Goal: Contribute content: Add original content to the website for others to see

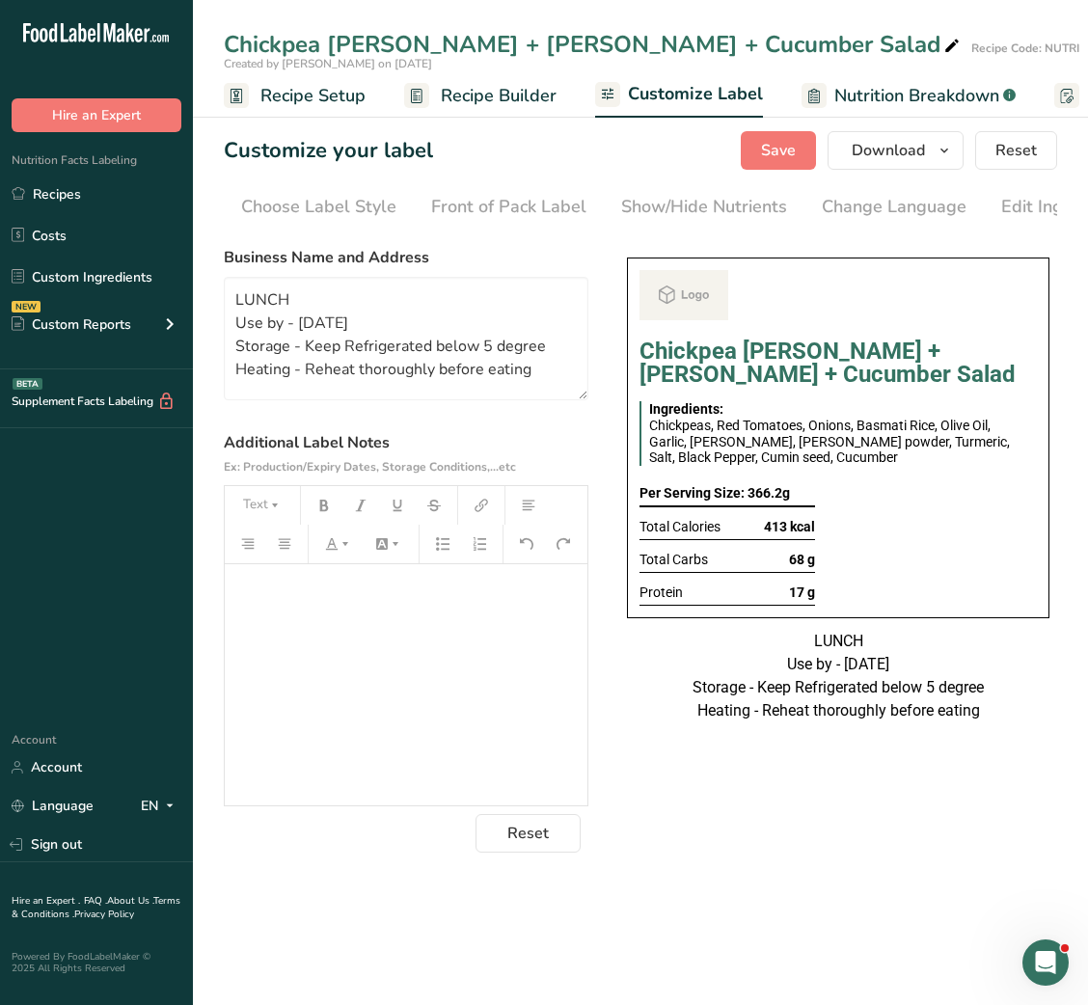
scroll to position [0, 352]
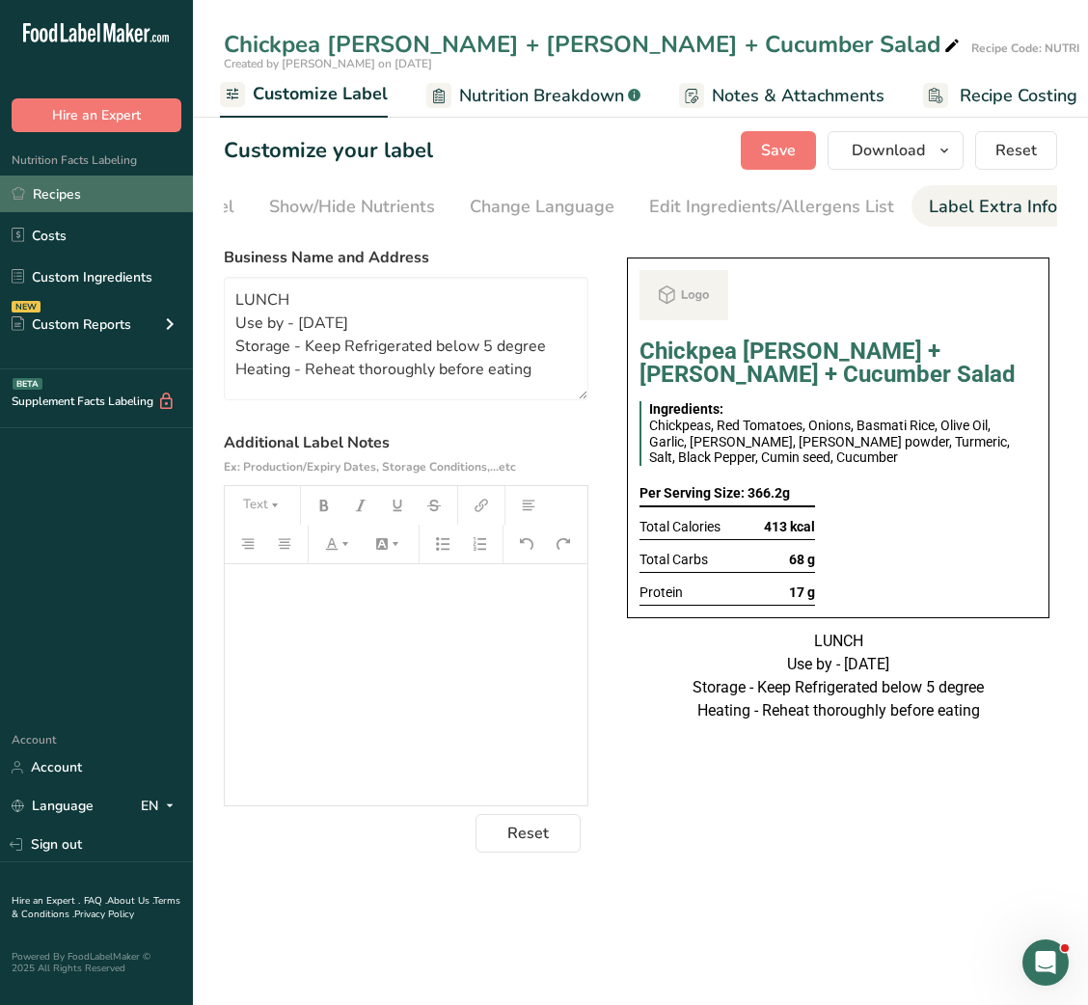
click at [85, 207] on link "Recipes" at bounding box center [96, 194] width 193 height 37
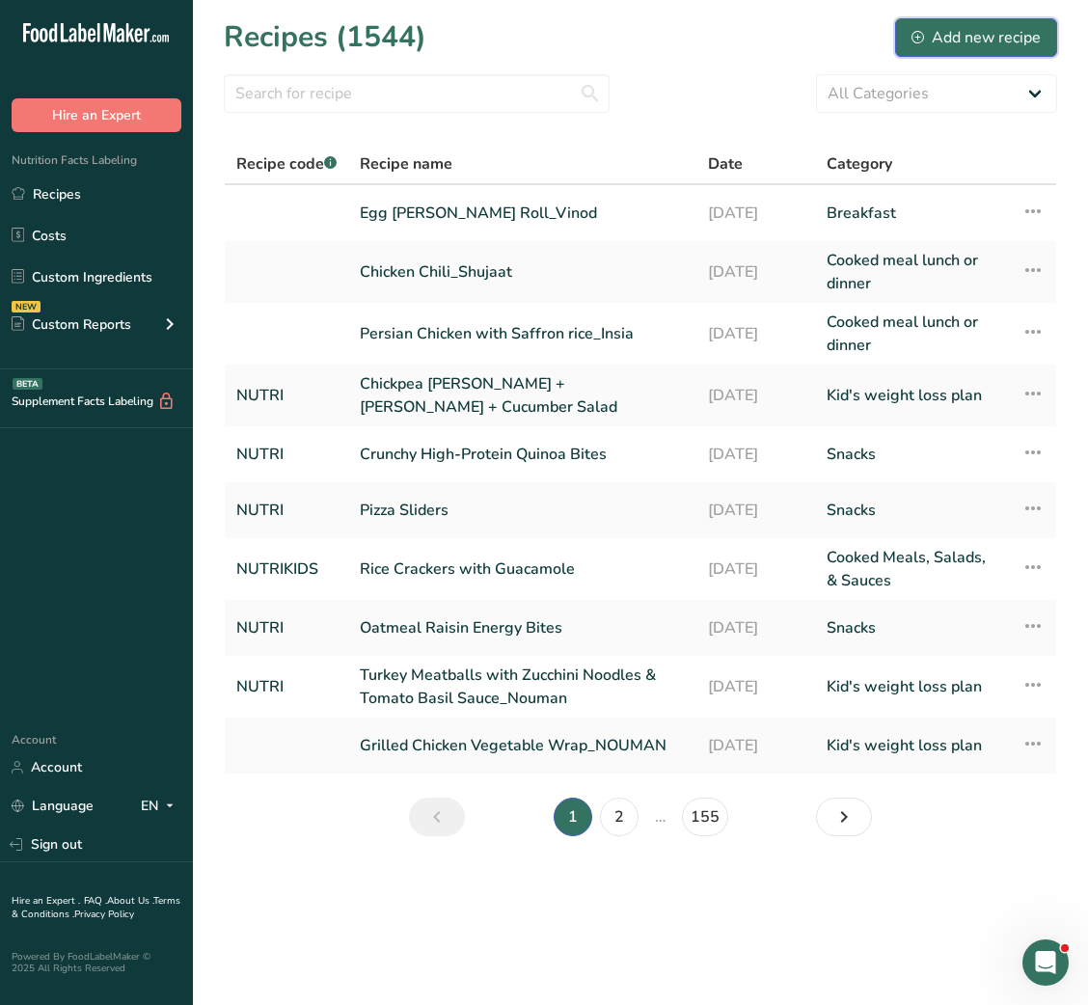
click at [970, 39] on div "Add new recipe" at bounding box center [976, 37] width 129 height 23
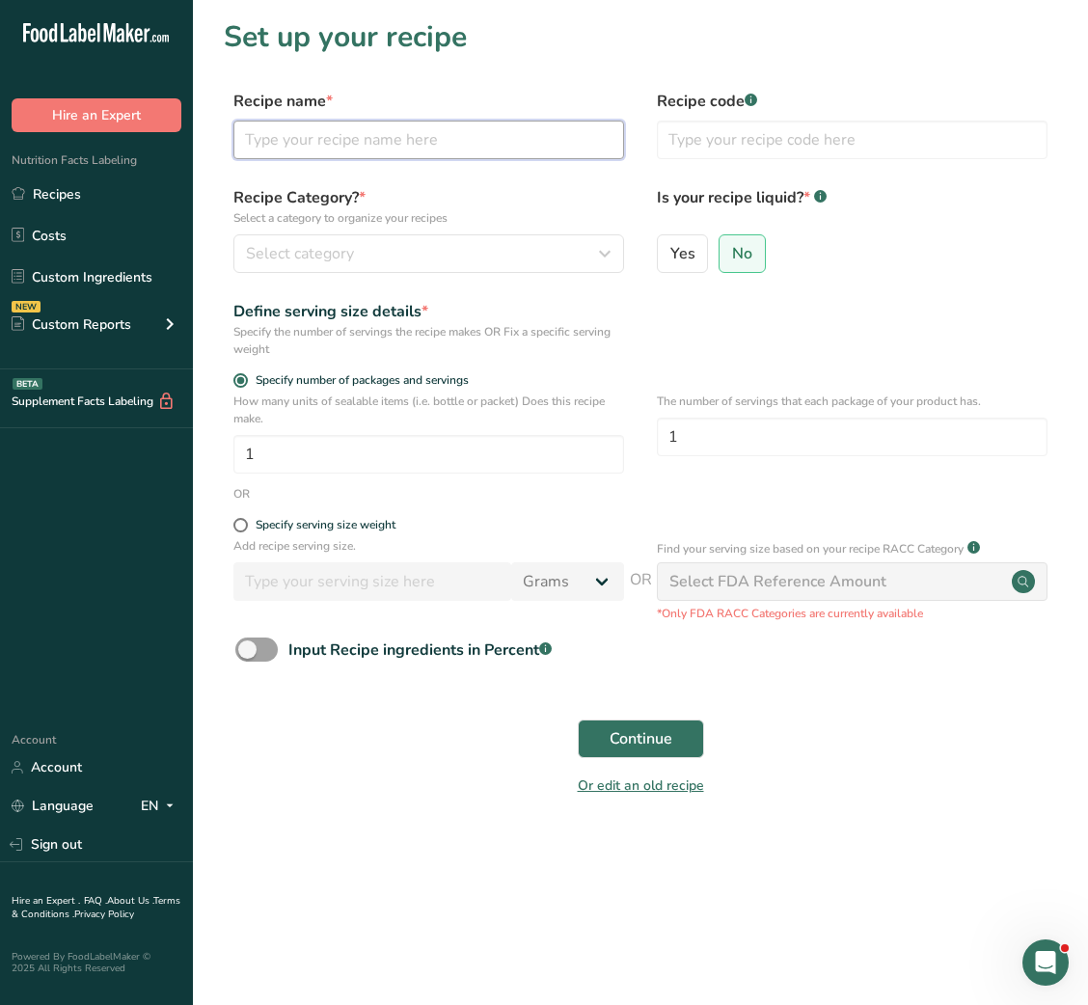
click at [369, 151] on input "text" at bounding box center [428, 140] width 391 height 39
type input "Vegetable Upma"
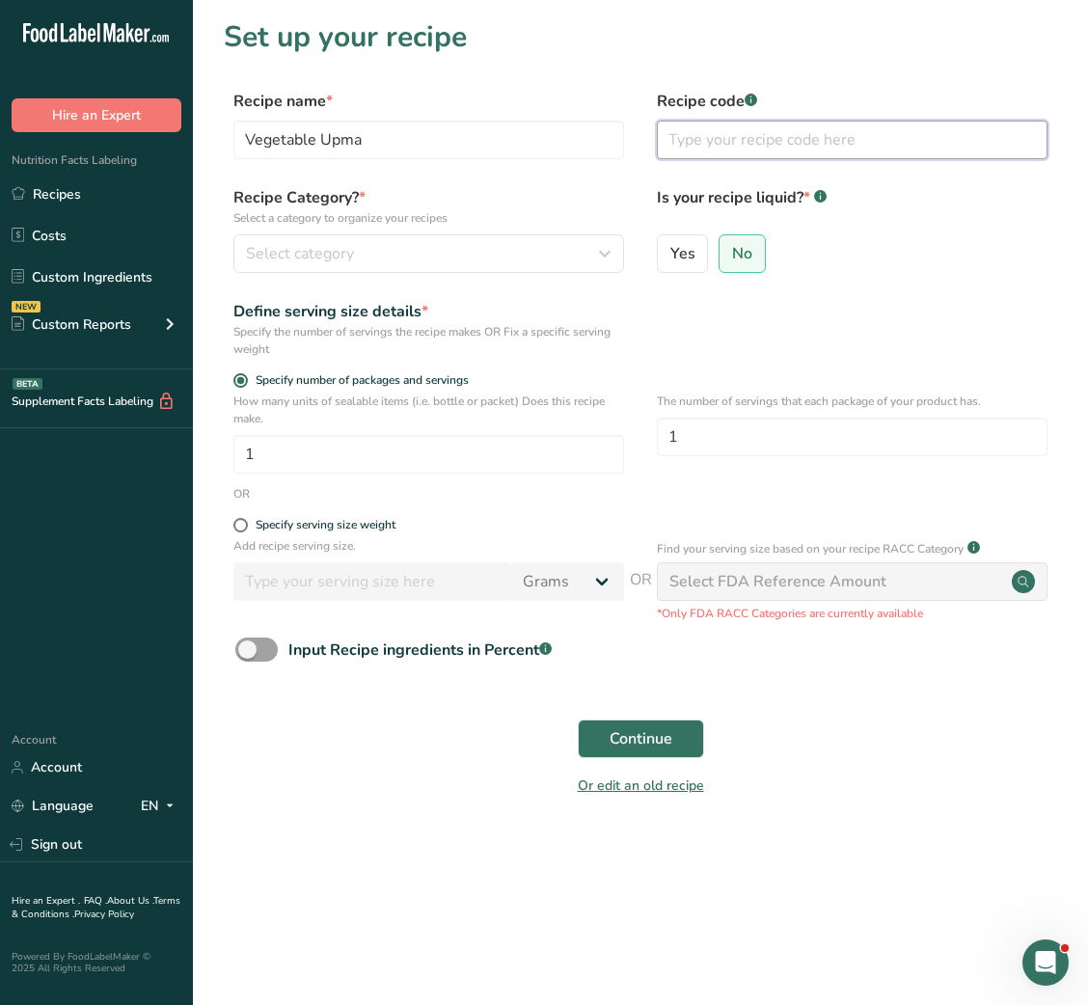
click at [728, 141] on input "text" at bounding box center [852, 140] width 391 height 39
type input "NUTRI"
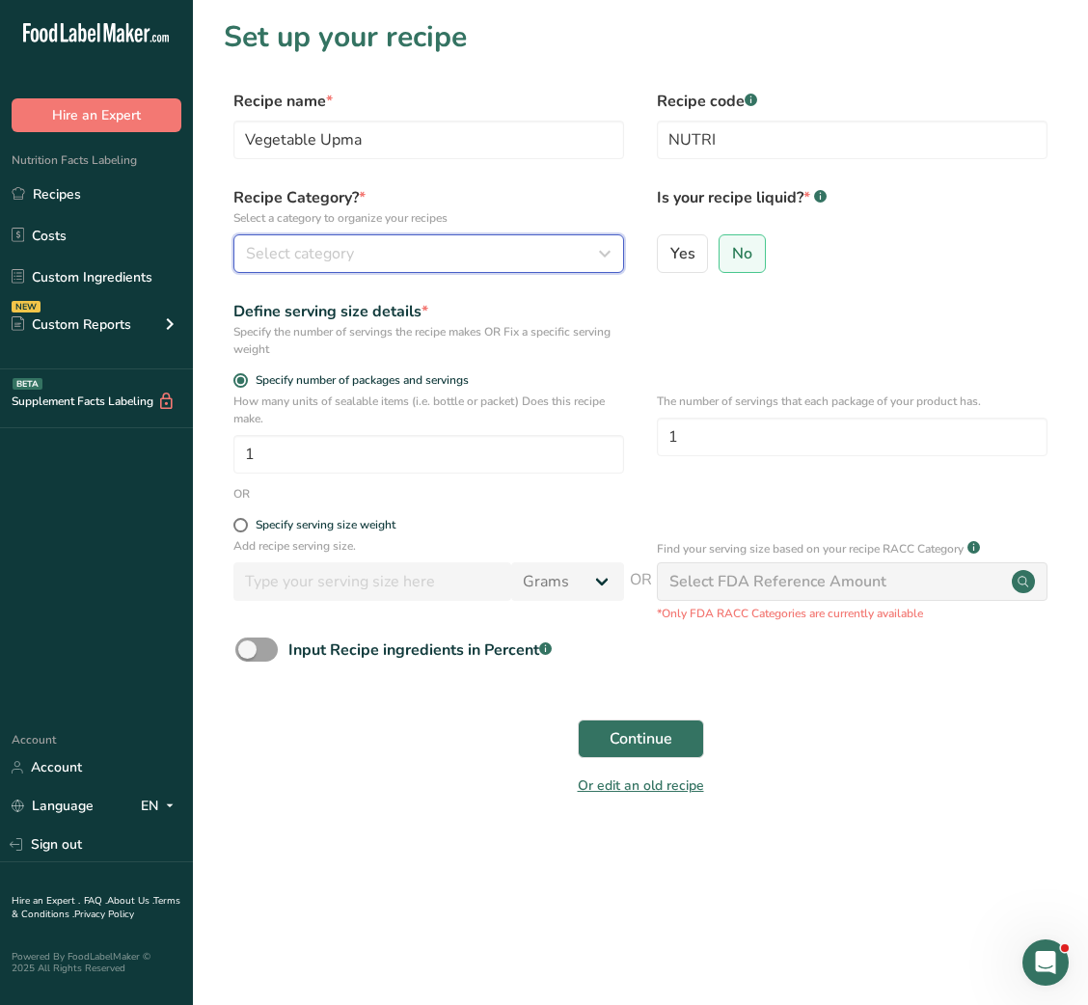
click at [535, 269] on button "Select category" at bounding box center [428, 253] width 391 height 39
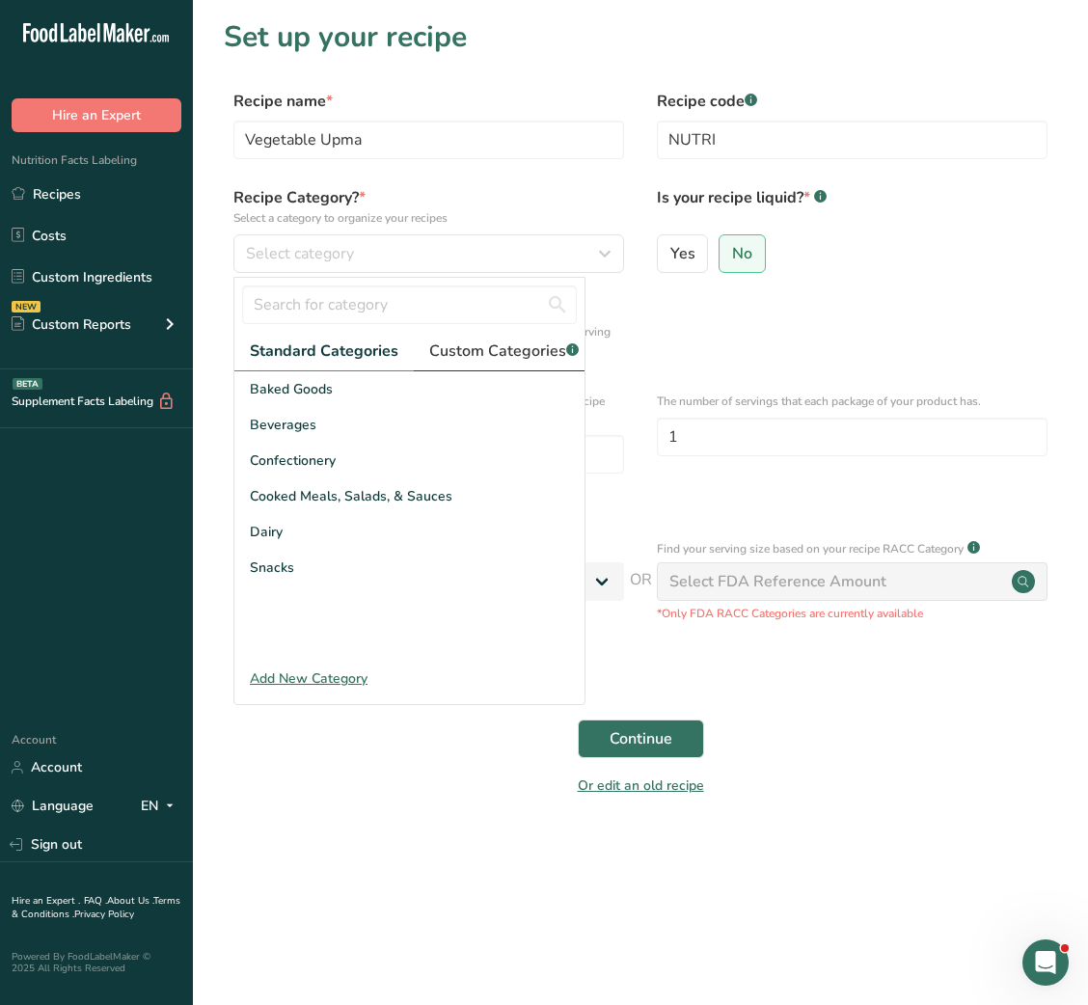
click at [530, 341] on span "Custom Categories .a-a{fill:#347362;}.b-a{fill:#fff;}" at bounding box center [504, 351] width 150 height 23
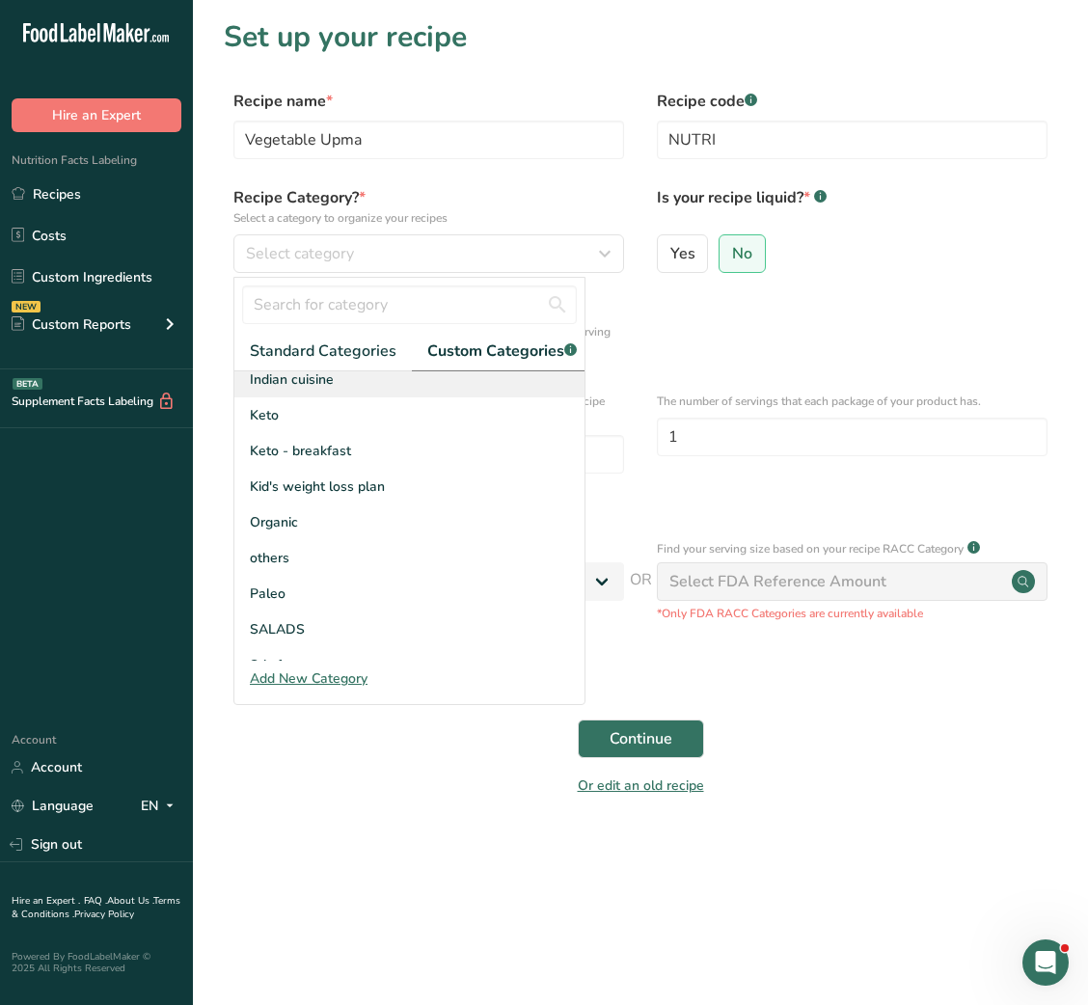
scroll to position [231, 0]
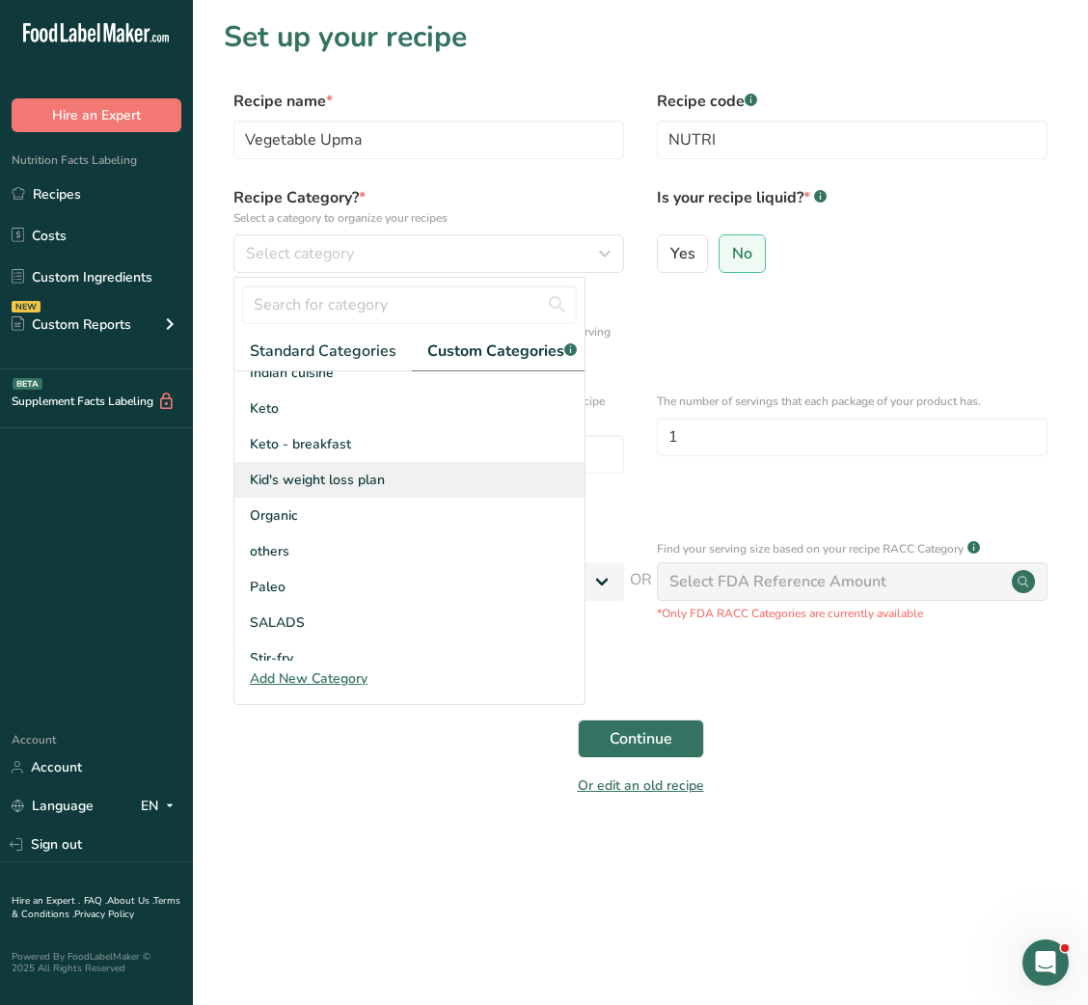
click at [360, 490] on span "Kid's weight loss plan" at bounding box center [317, 480] width 135 height 20
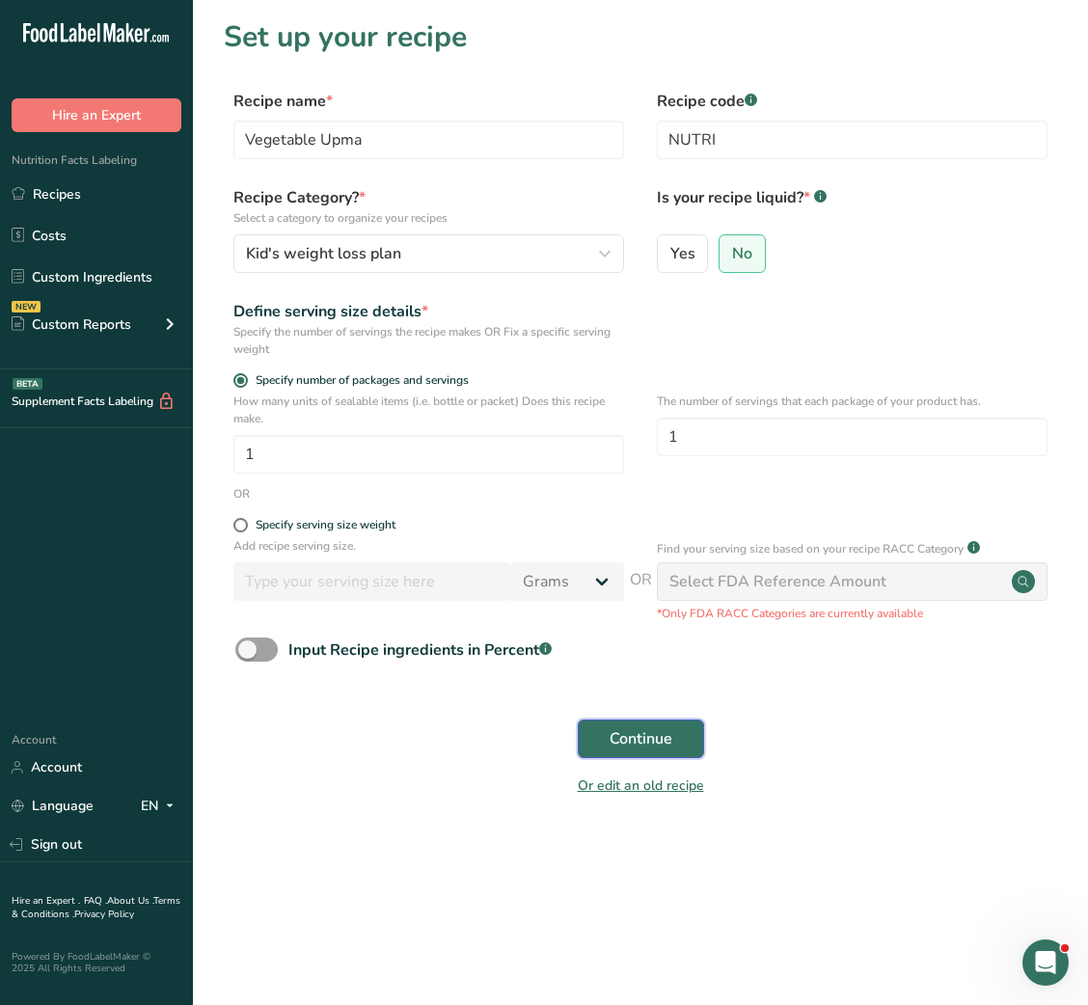
click at [657, 739] on span "Continue" at bounding box center [641, 739] width 63 height 23
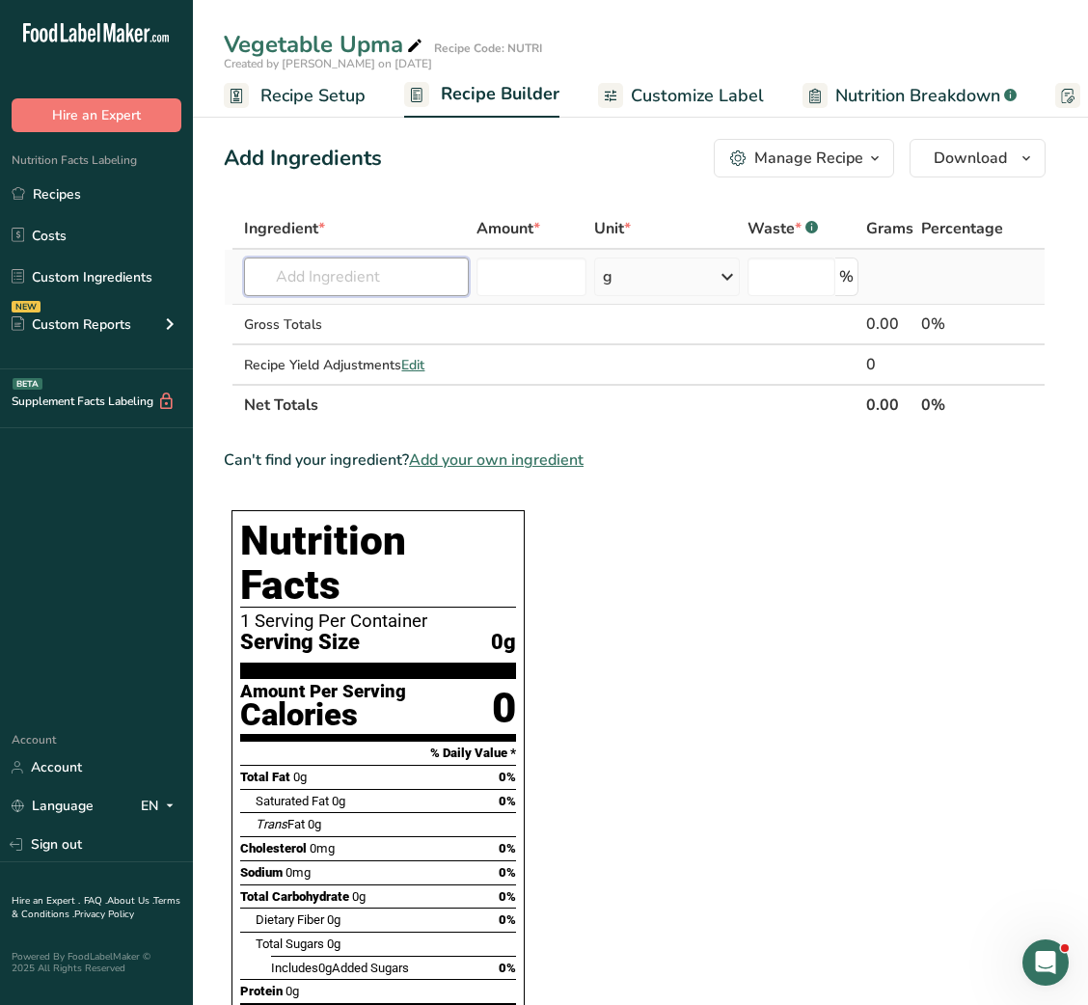
click at [349, 281] on input "text" at bounding box center [356, 277] width 225 height 39
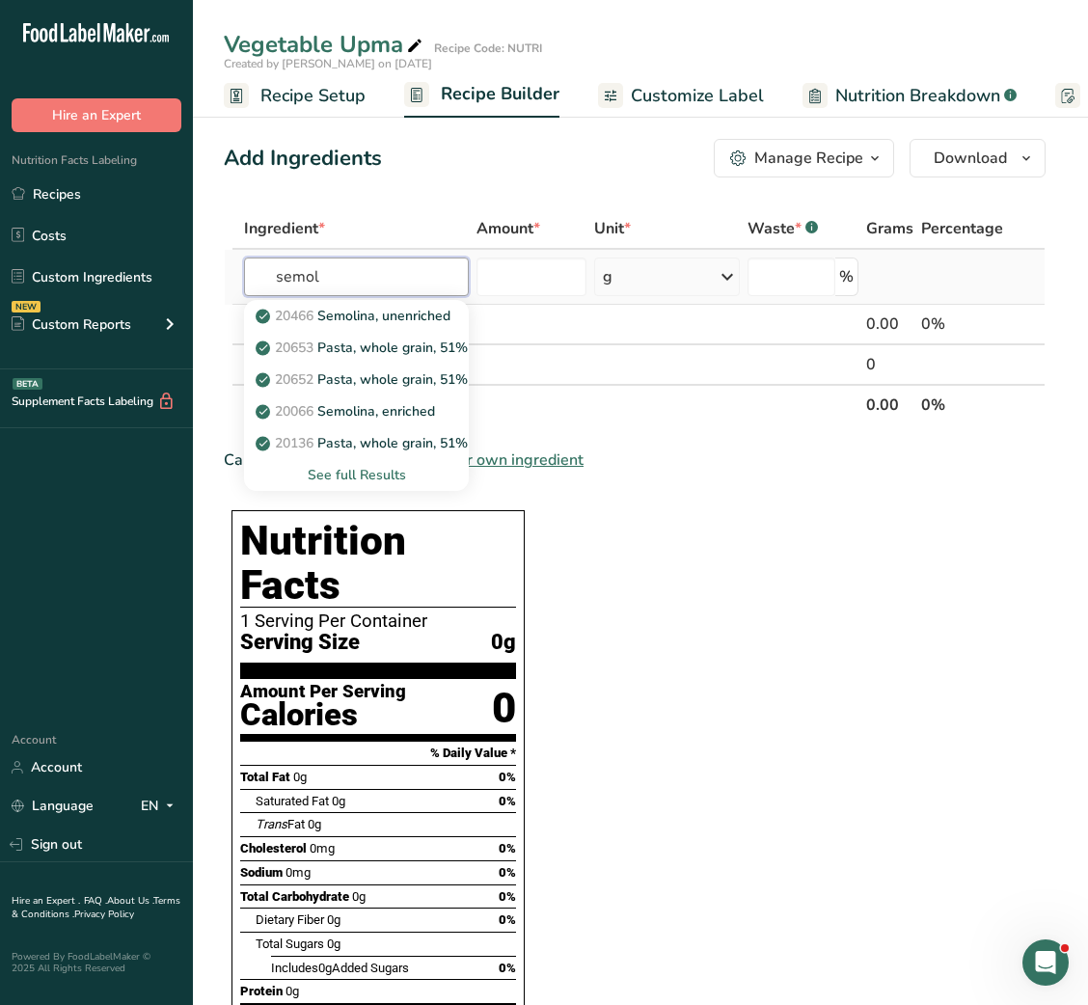
type input "semol"
click at [363, 473] on div "See full Results" at bounding box center [357, 475] width 194 height 20
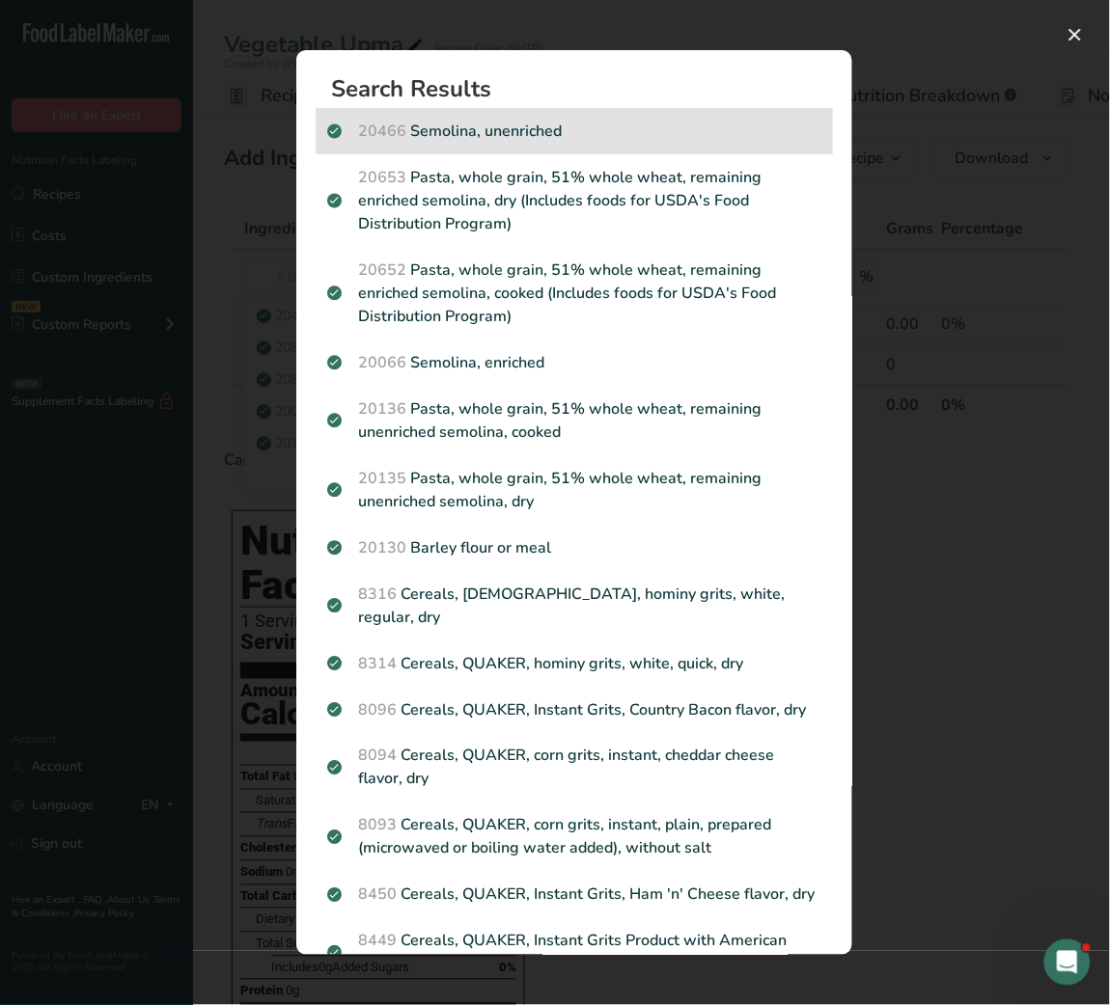
click at [572, 137] on p "20466 Semolina, unenriched" at bounding box center [574, 131] width 494 height 23
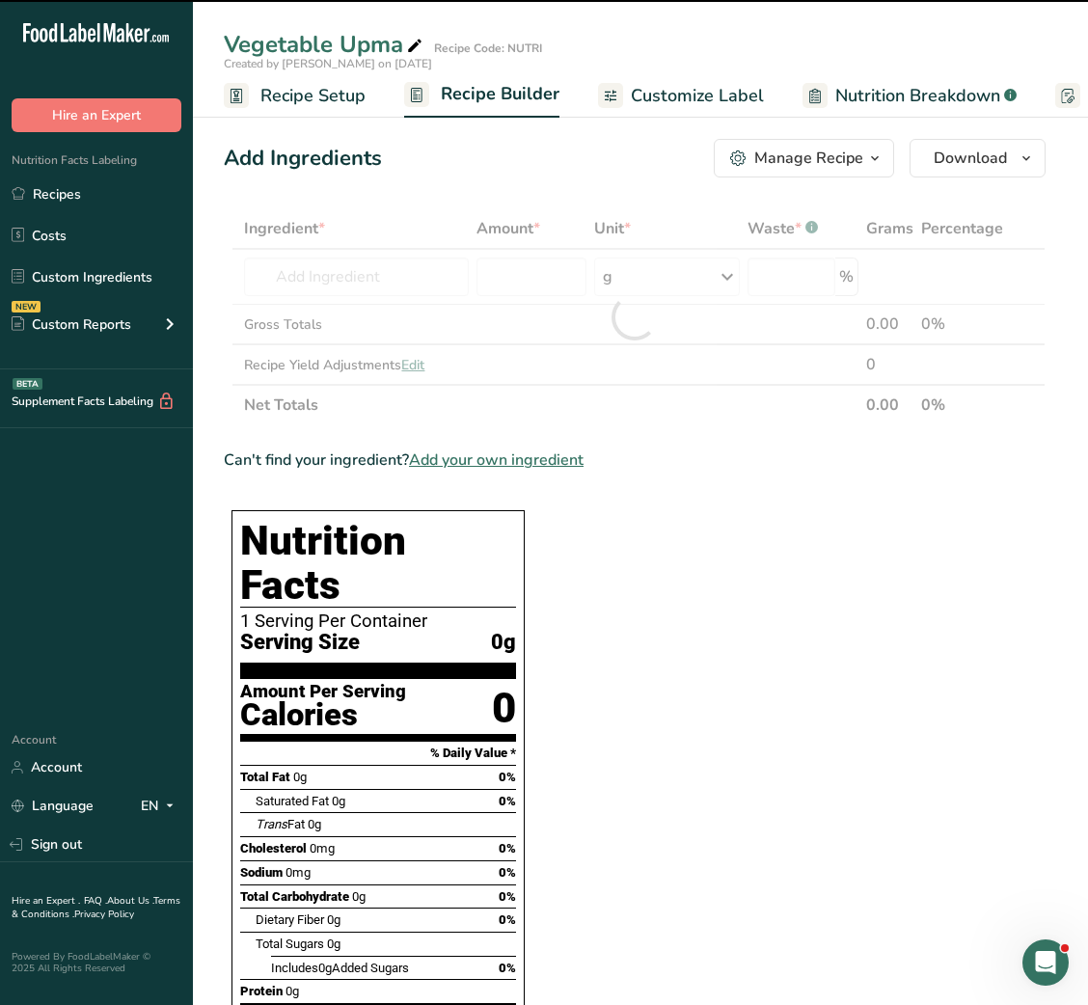
type input "0"
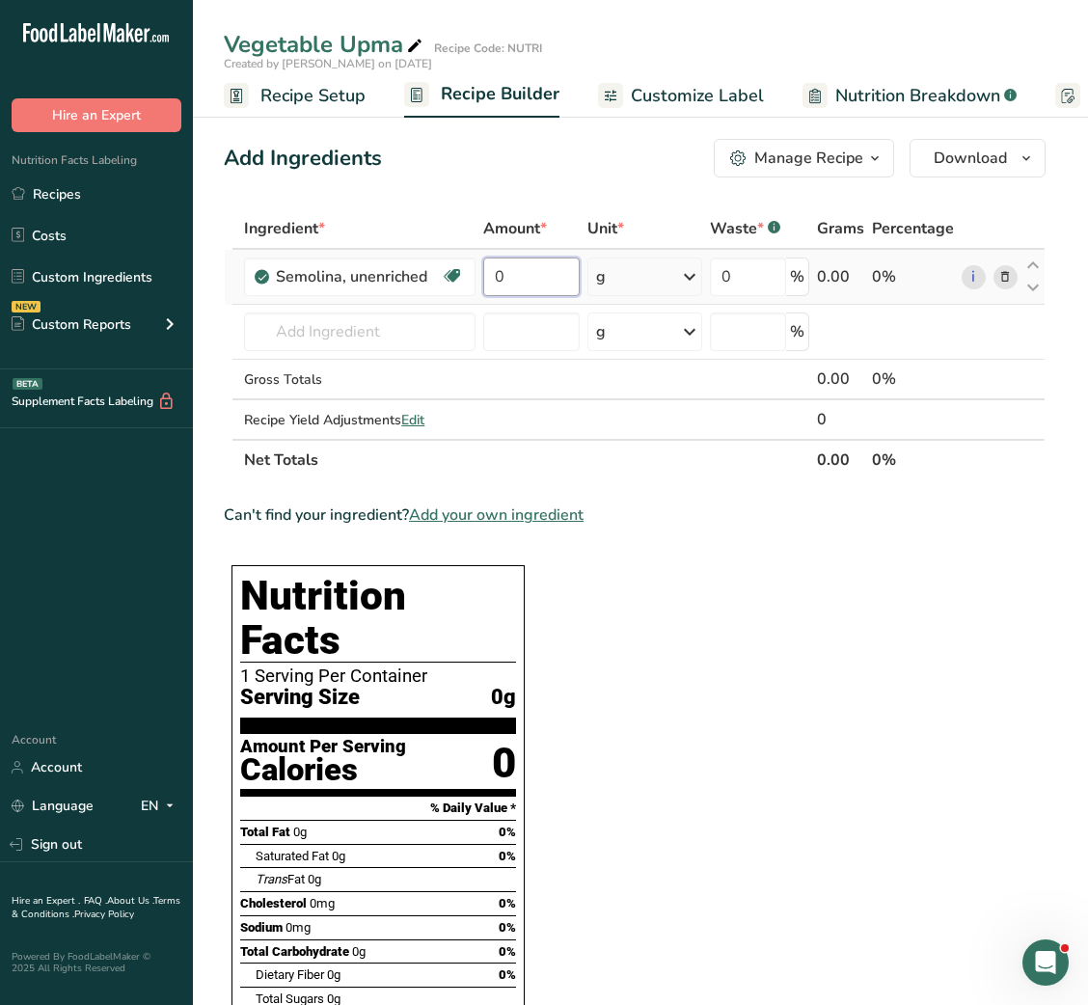
click at [489, 271] on input "0" at bounding box center [531, 277] width 96 height 39
click at [497, 276] on input "0" at bounding box center [531, 277] width 96 height 39
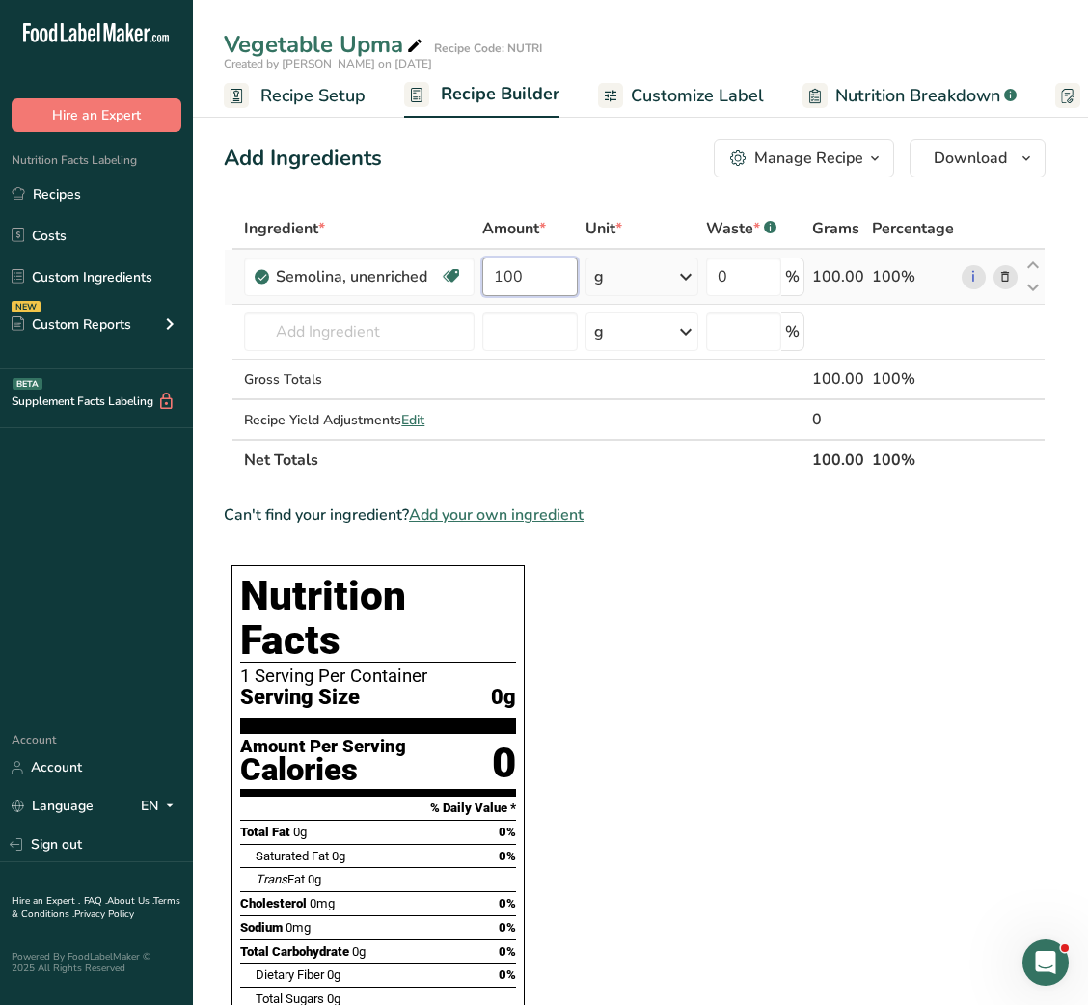
type input "100"
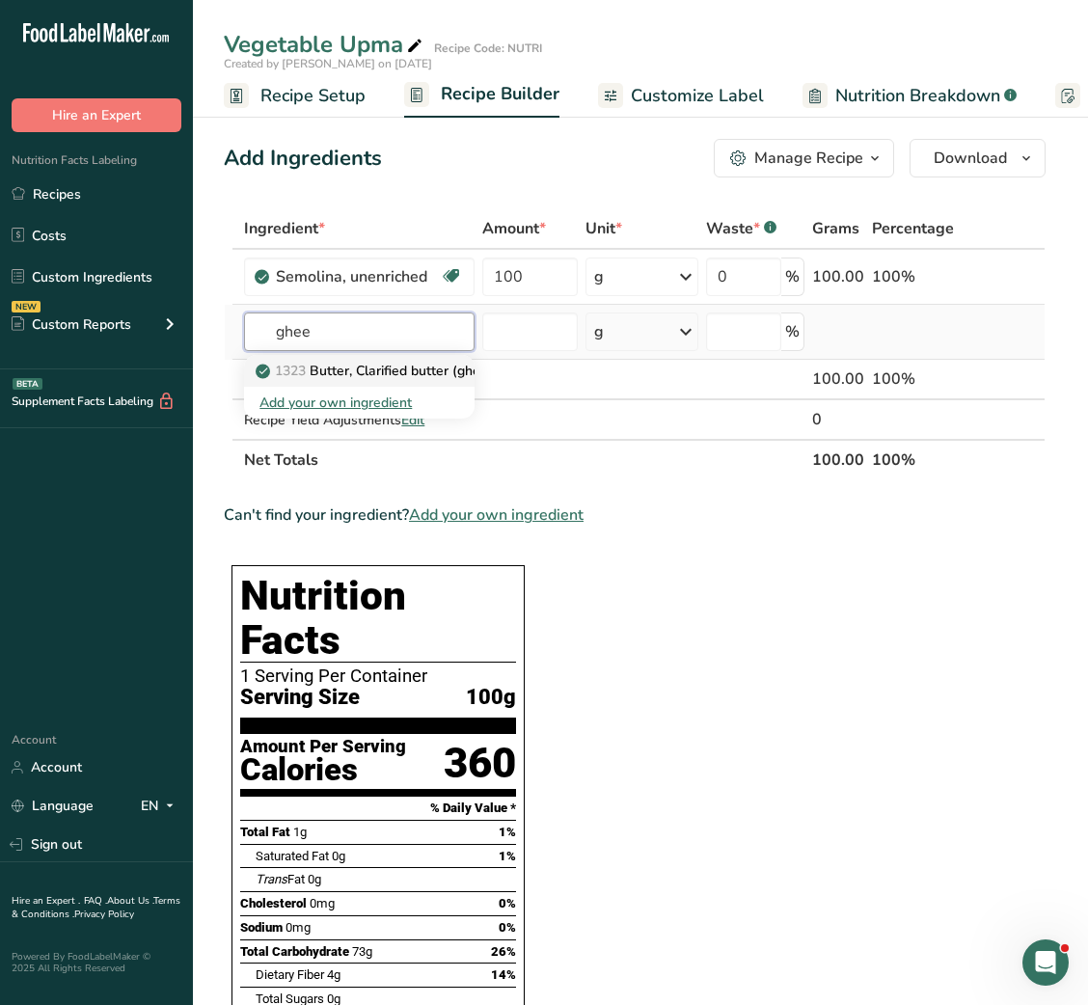
type input "ghee"
click at [402, 361] on p "1323 Butter, Clarified butter (ghee)" at bounding box center [376, 371] width 233 height 20
type input "Butter, Clarified butter (ghee)"
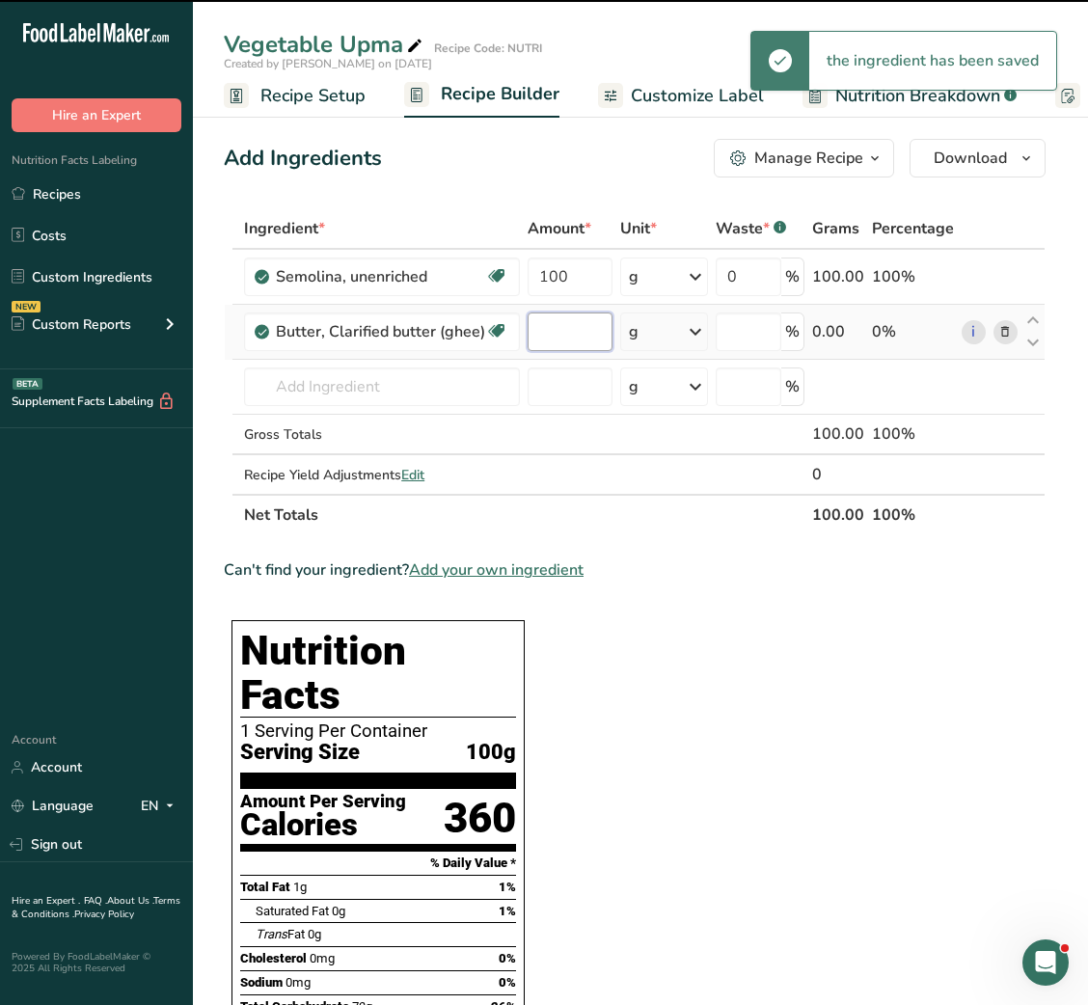
type input "0"
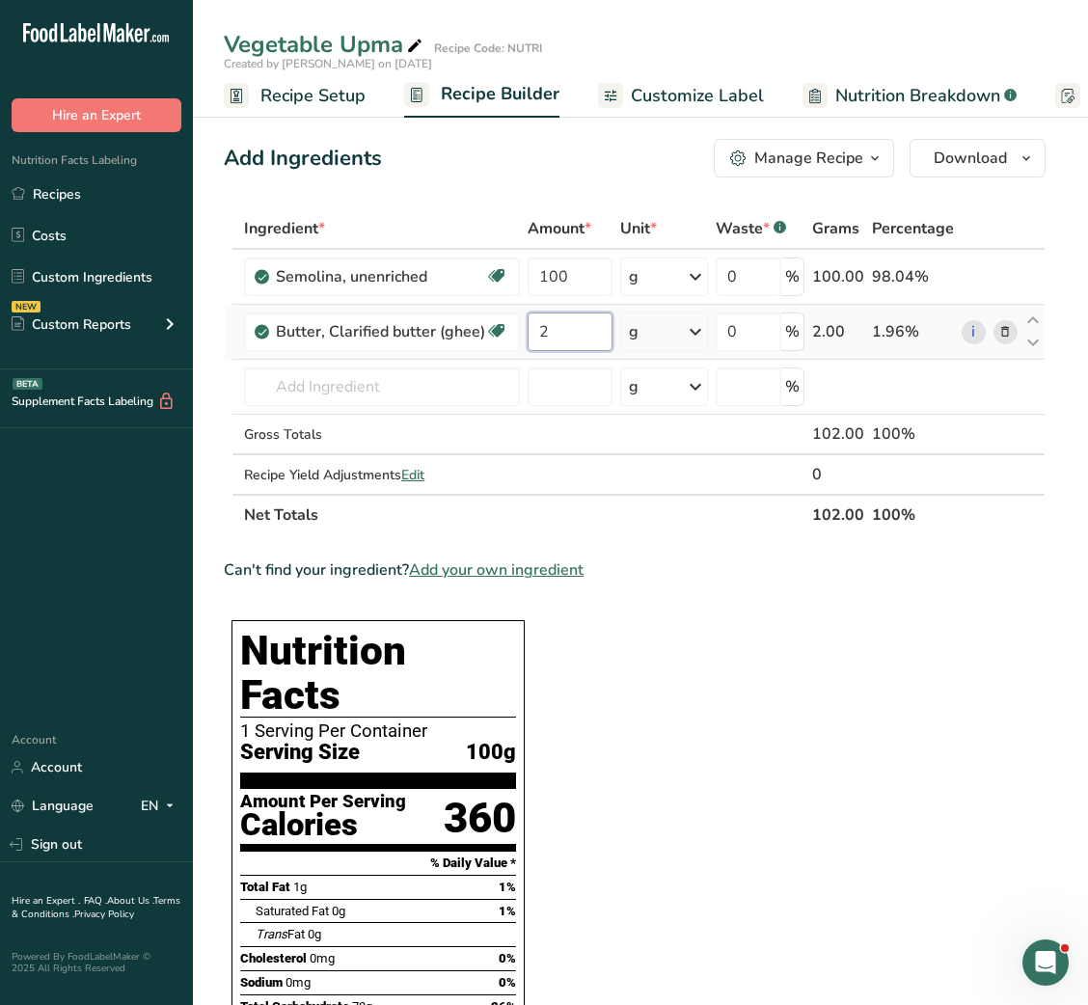
type input "2"
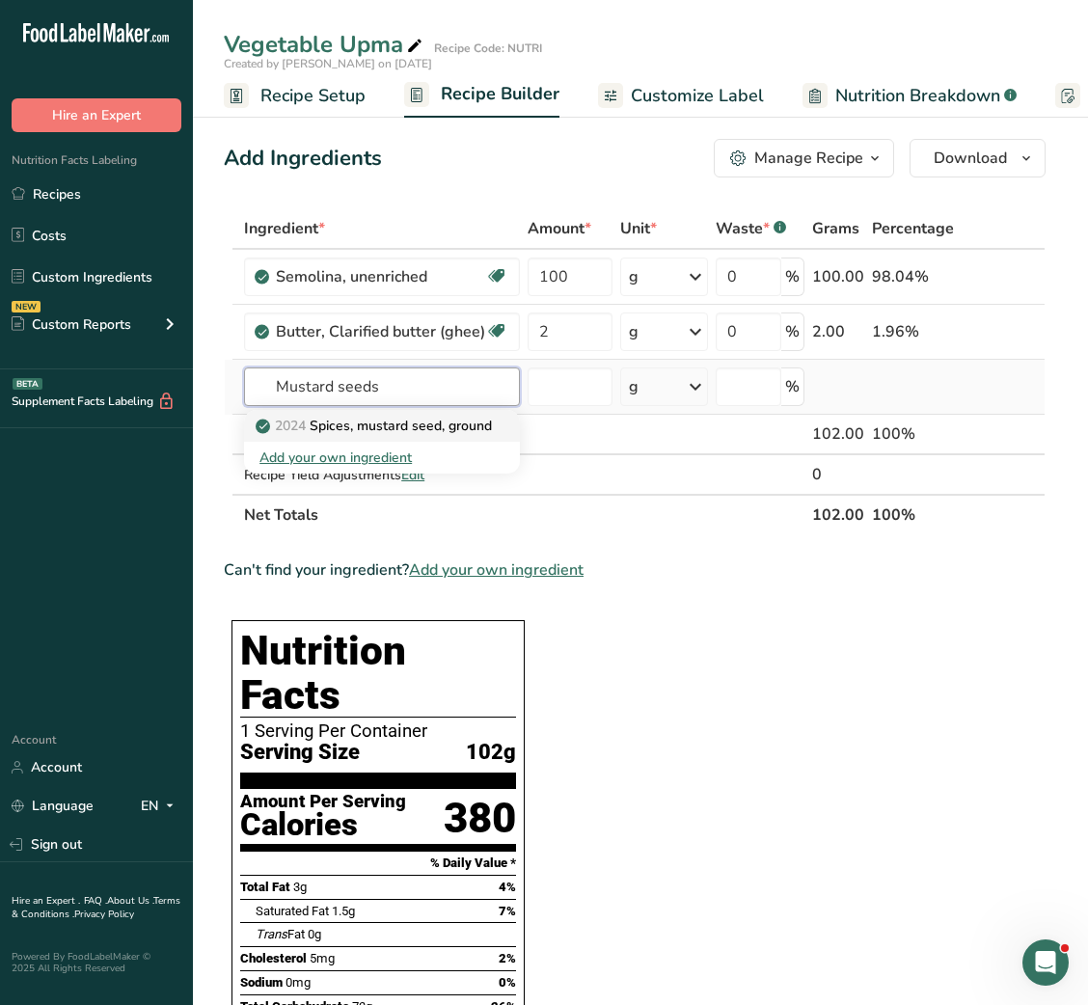
type input "Mustard seeds"
click at [492, 428] on p "2024 Spices, mustard seed, ground" at bounding box center [376, 426] width 233 height 20
type input "Spices, mustard seed, ground"
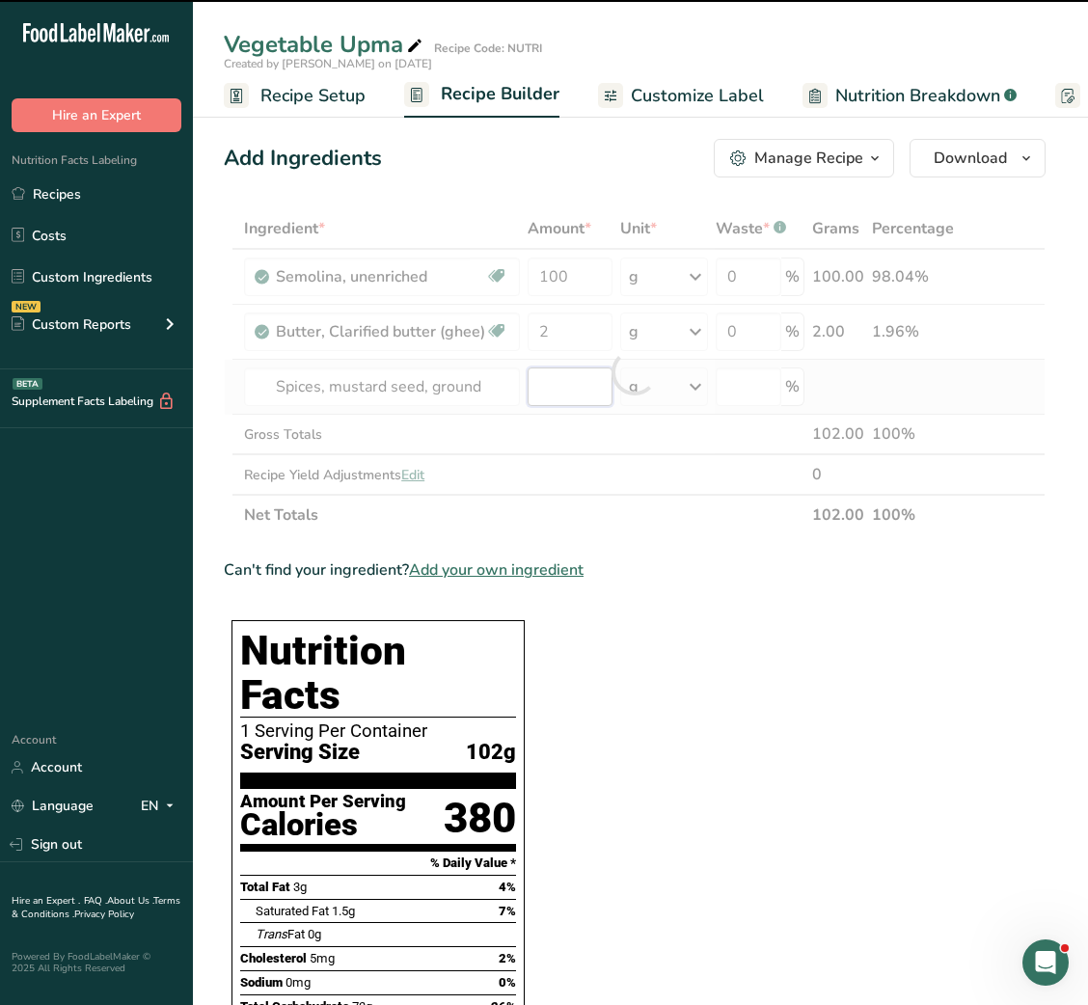
type input "0"
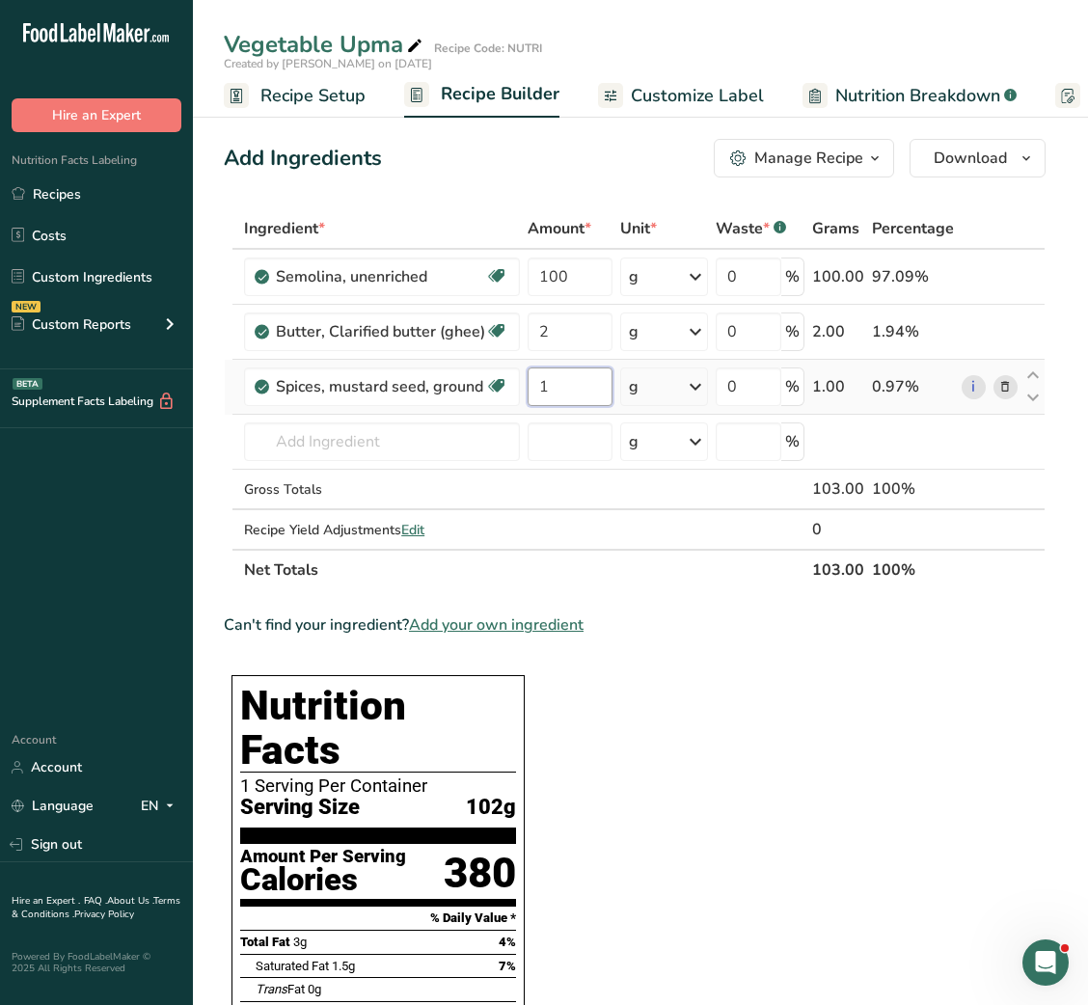
type input "1"
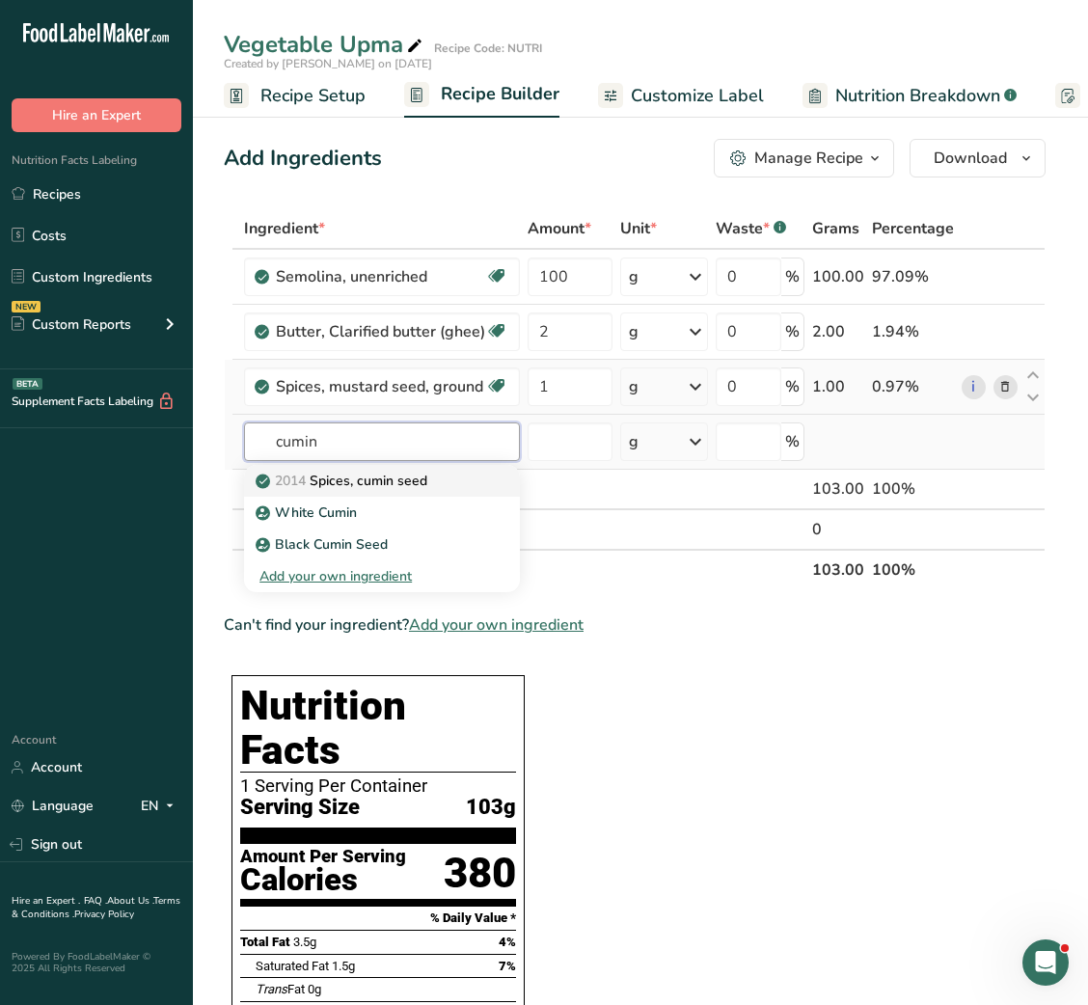
type input "cumin"
click at [443, 477] on div "2014 Spices, cumin seed" at bounding box center [367, 481] width 214 height 20
type input "Spices, cumin seed"
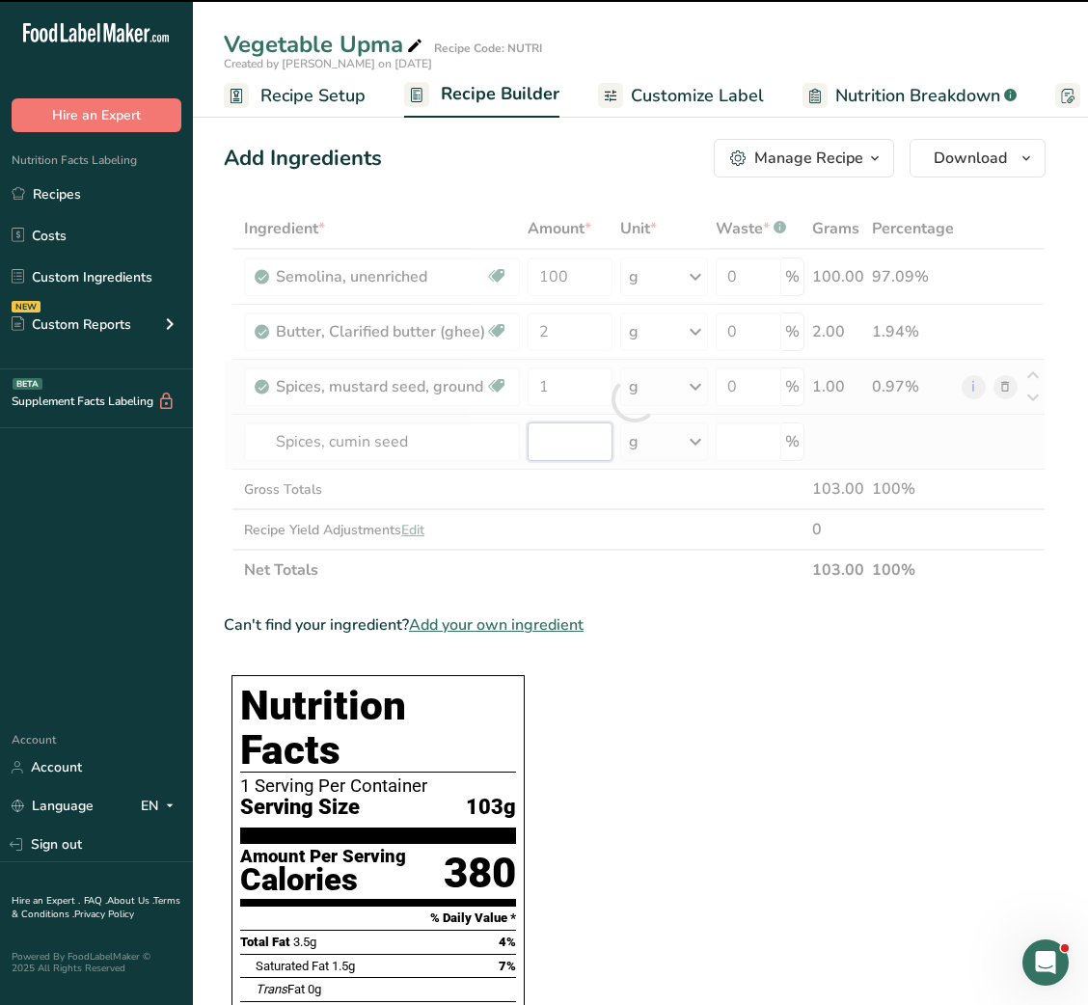
type input "0"
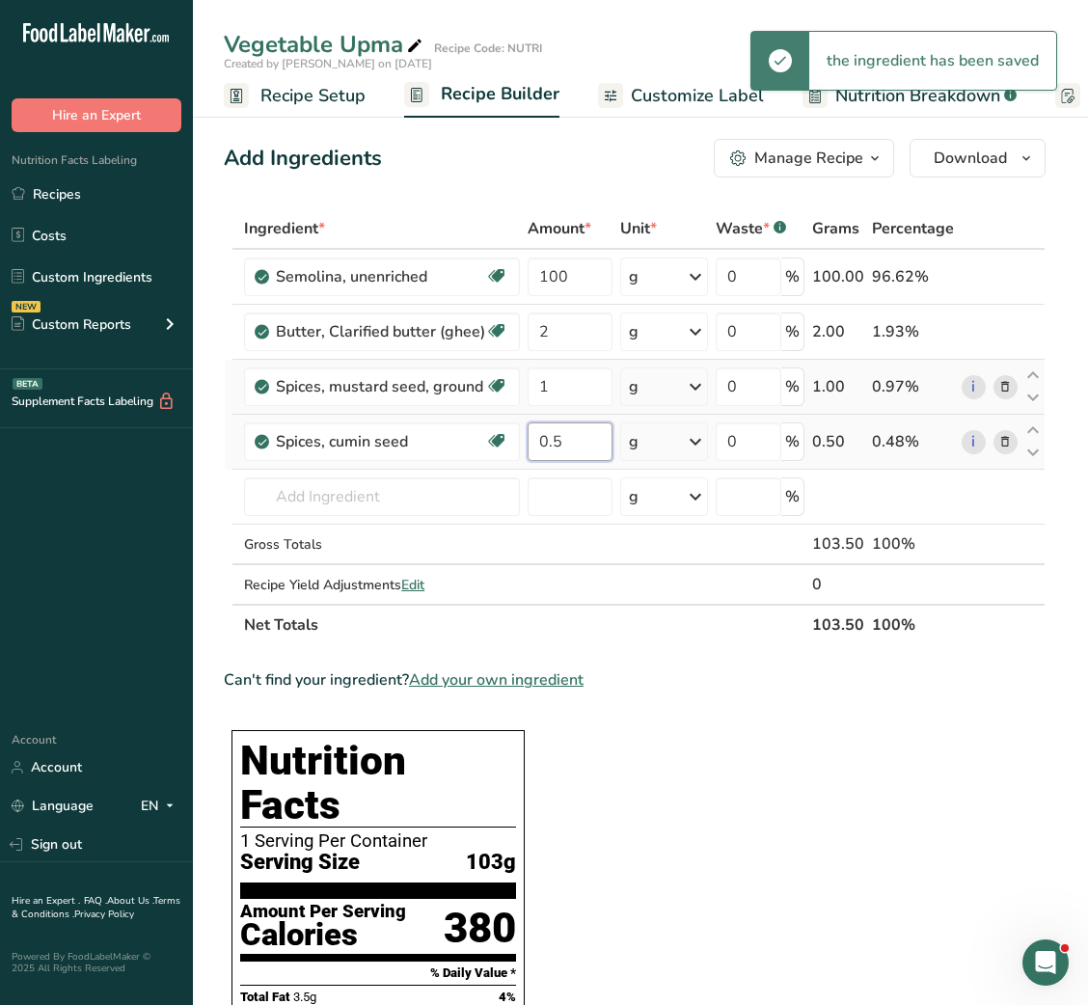
type input "0.5"
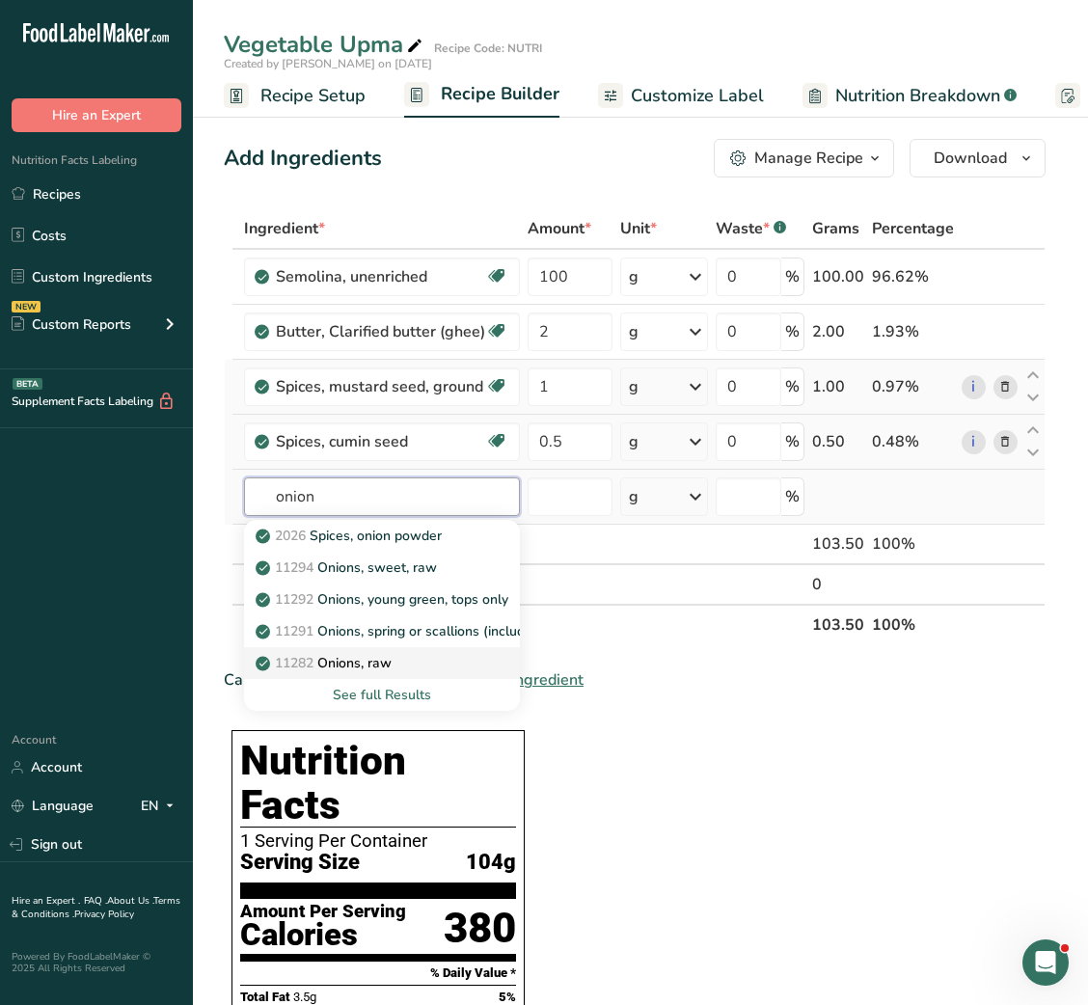
type input "onion"
click at [363, 653] on p "11282 Onions, raw" at bounding box center [326, 663] width 132 height 20
type input "Onions, raw"
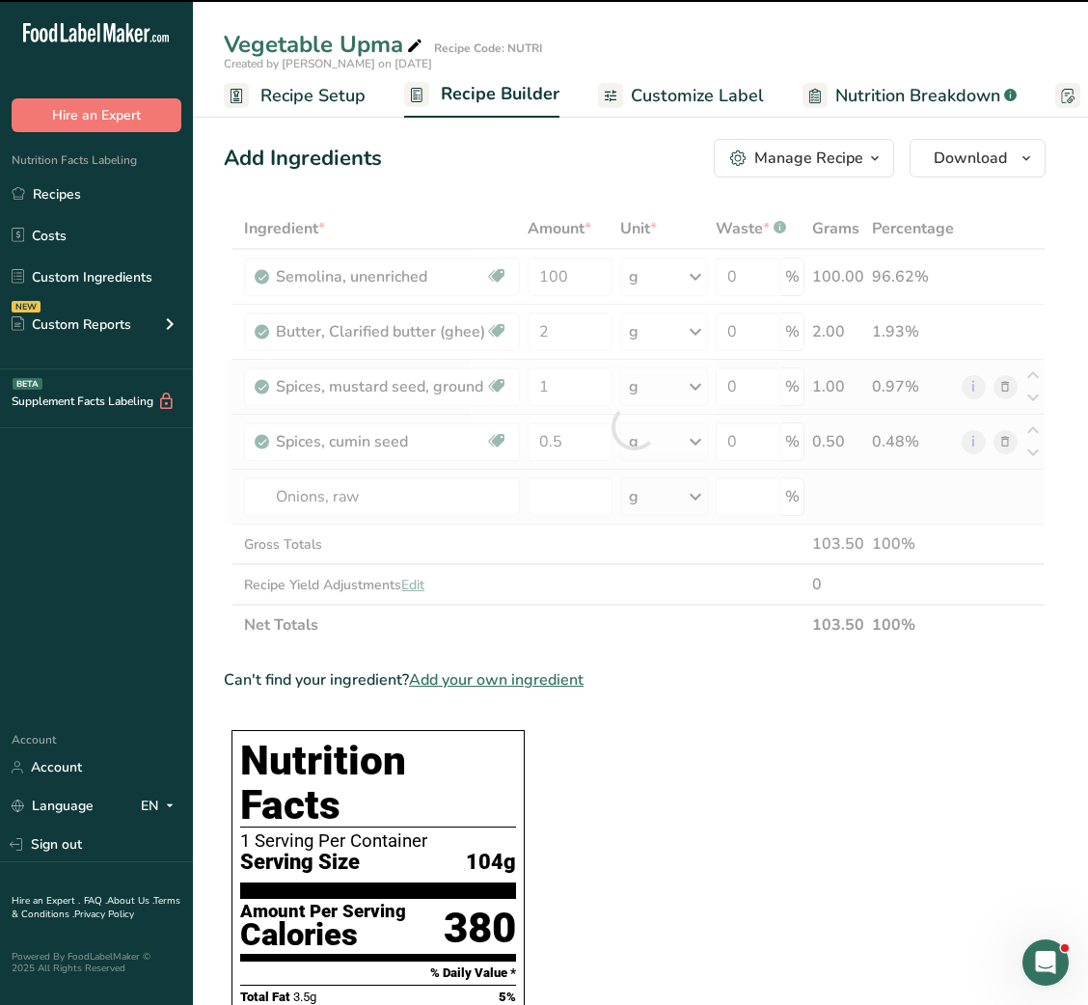
type input "0"
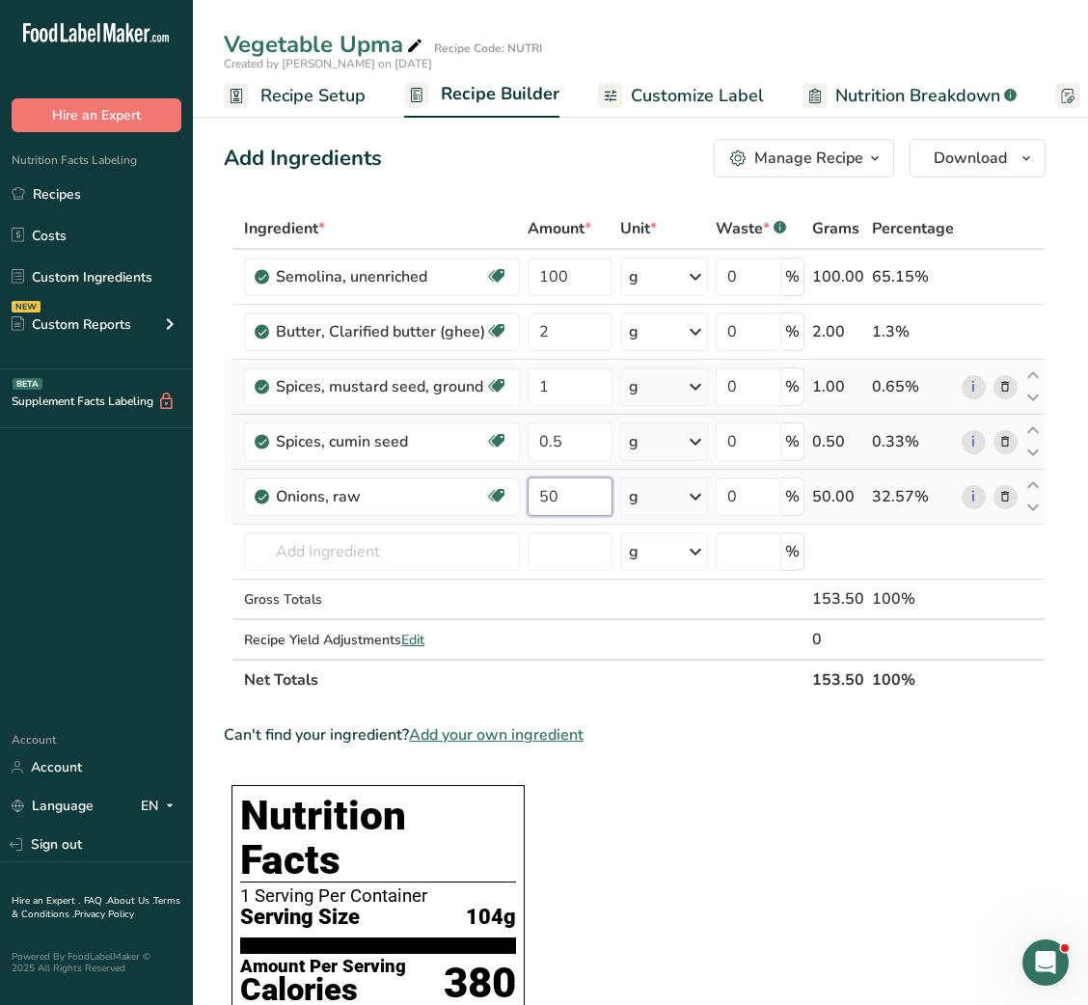
type input "50"
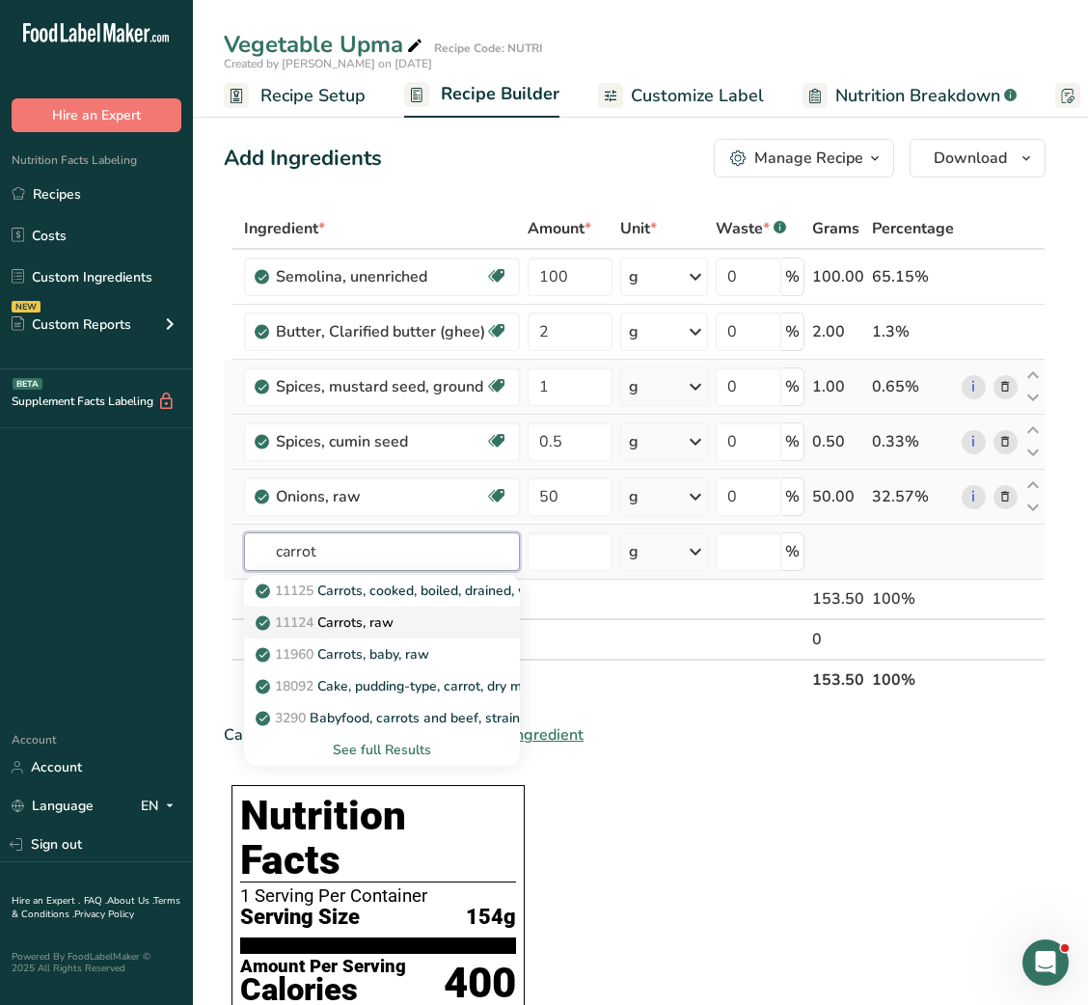
type input "carrot"
click at [370, 625] on p "11124 [GEOGRAPHIC_DATA], raw" at bounding box center [327, 623] width 134 height 20
type input "Carrots, raw"
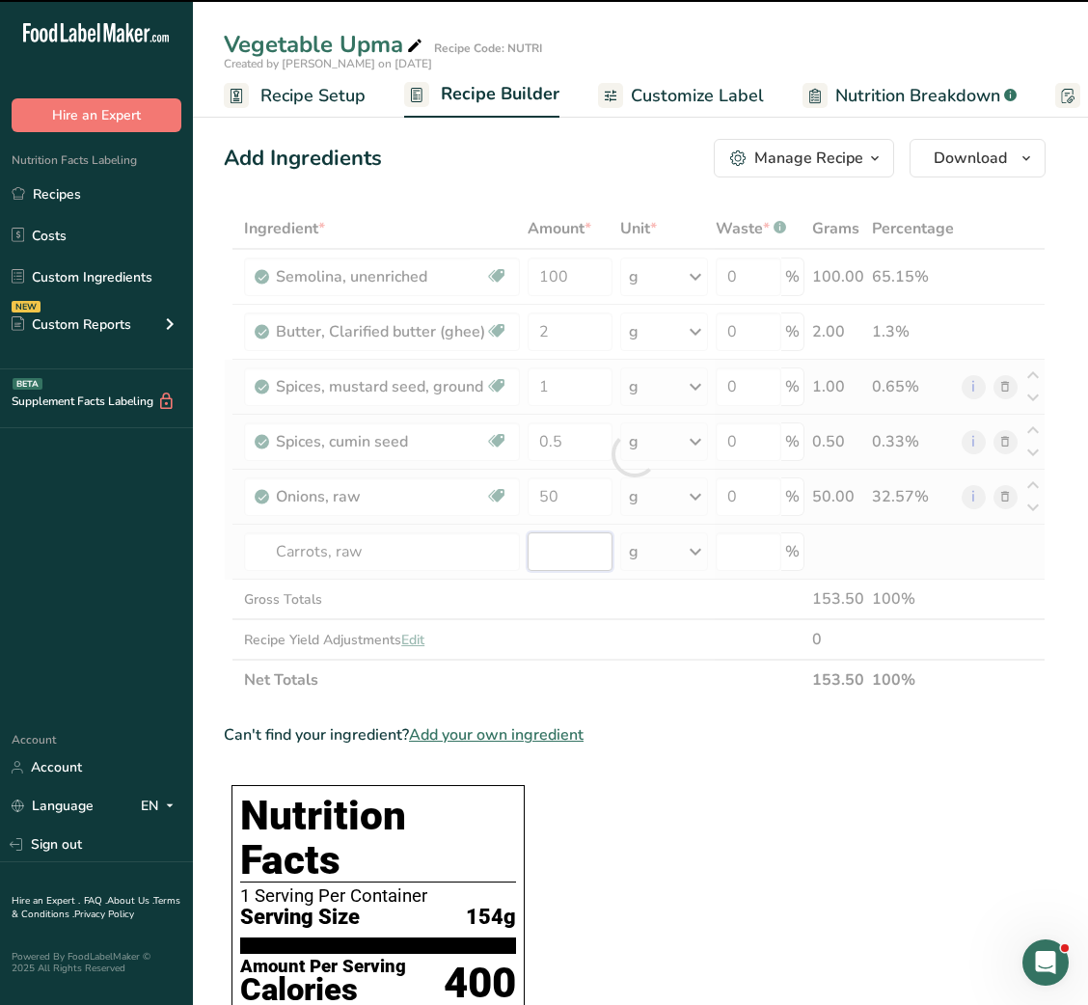
type input "0"
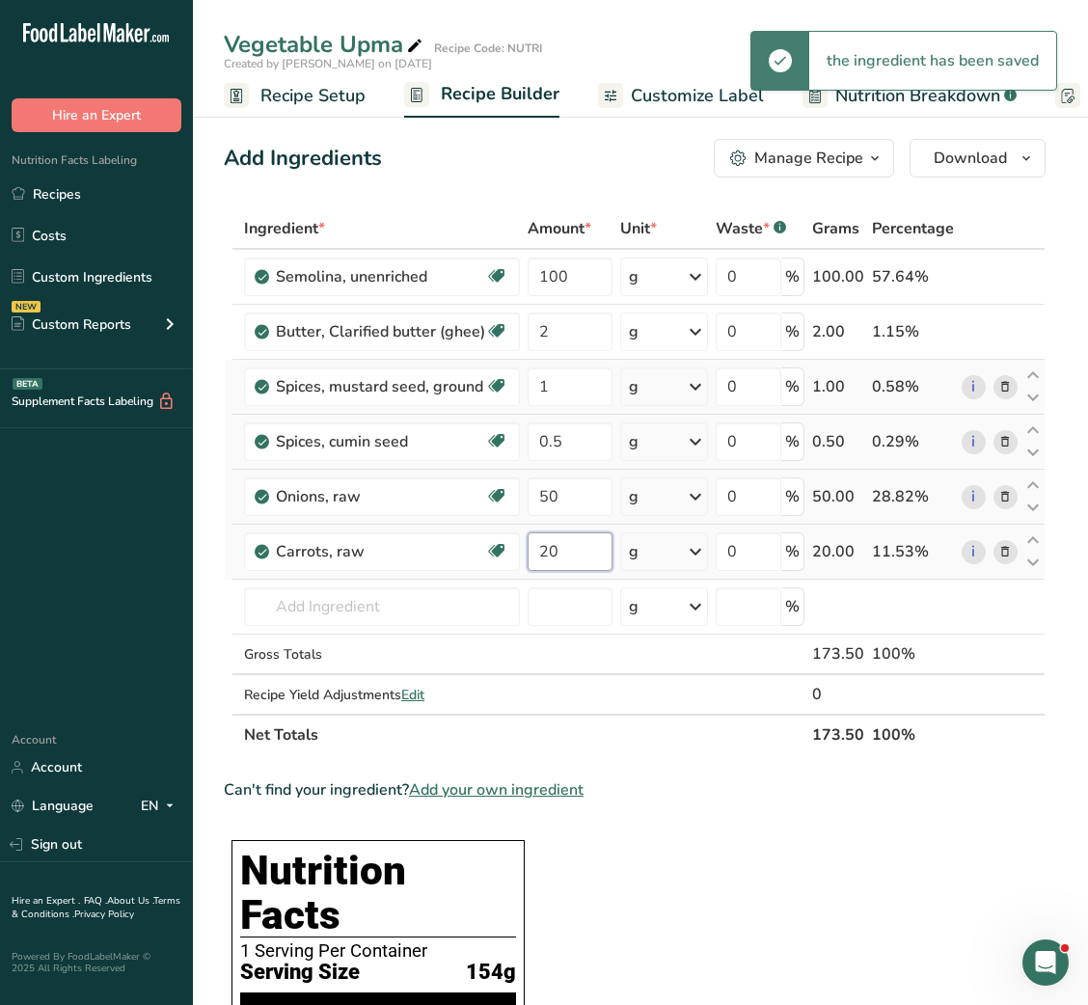
type input "20"
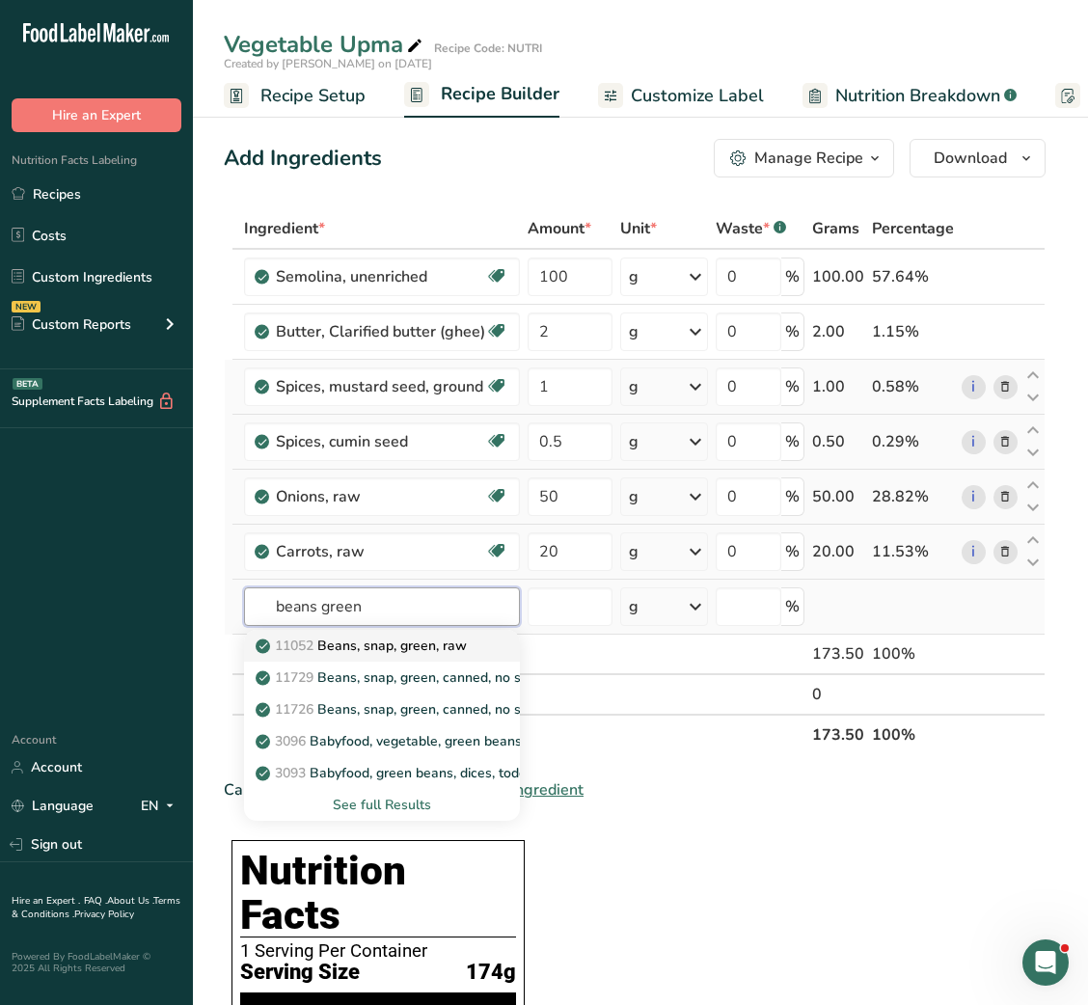
type input "beans green"
click at [379, 641] on p "11052 Beans, snap, green, raw" at bounding box center [363, 646] width 207 height 20
type input "Beans, snap, green, raw"
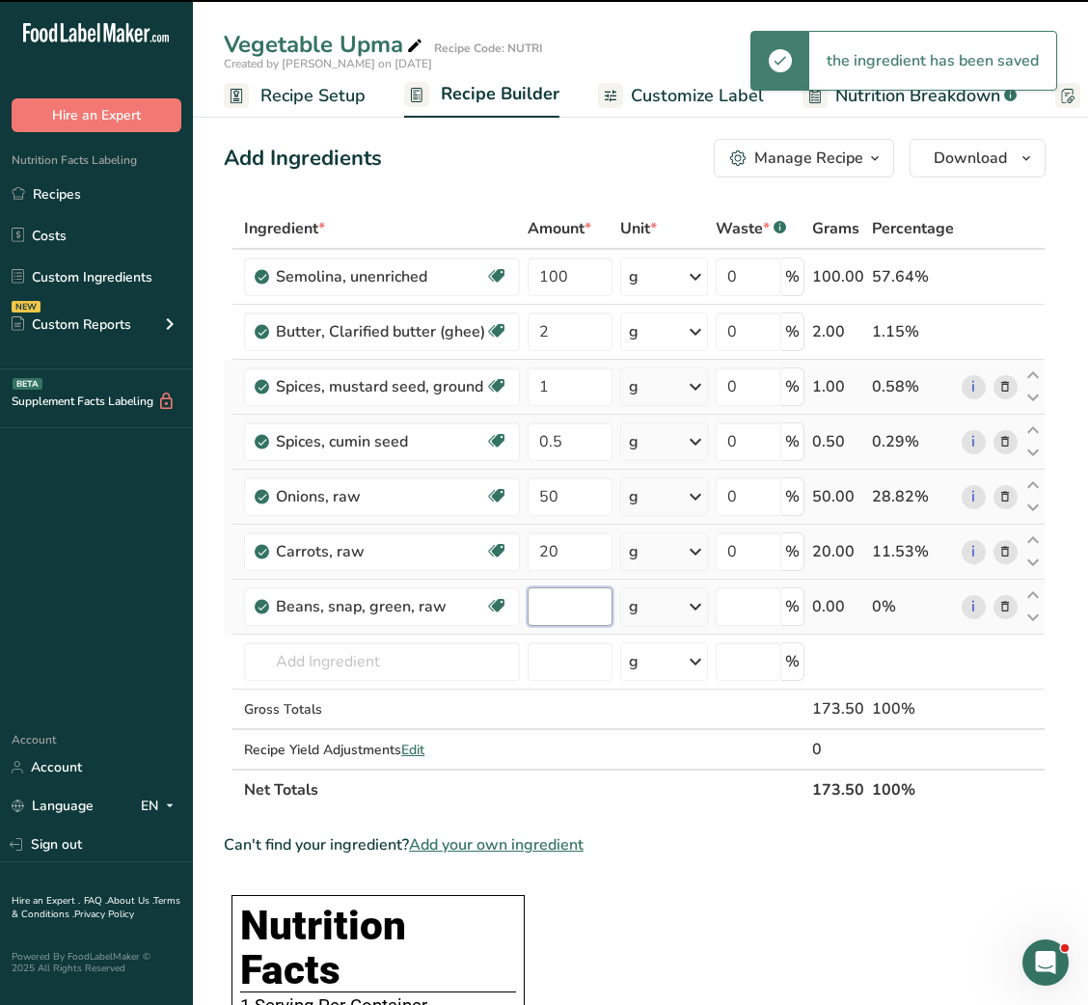
type input "0"
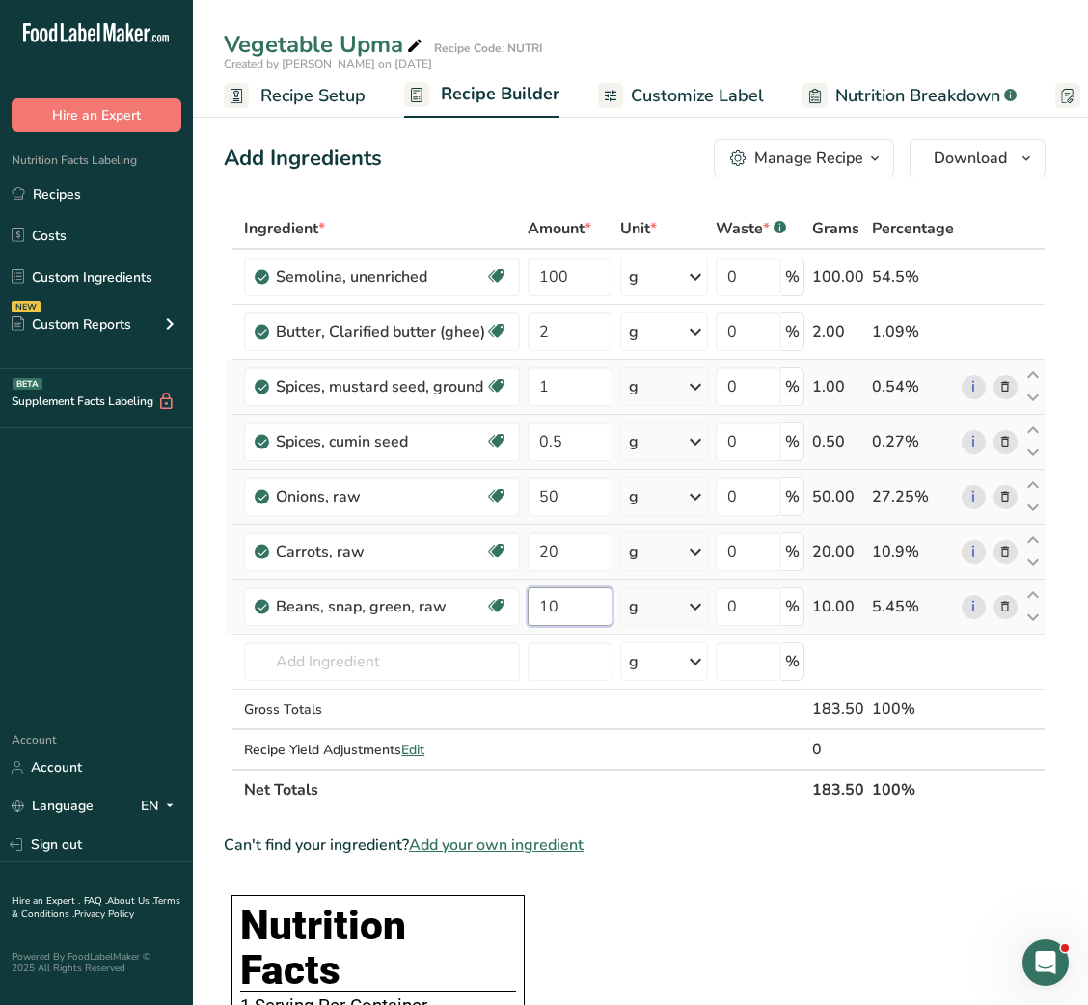
type input "10"
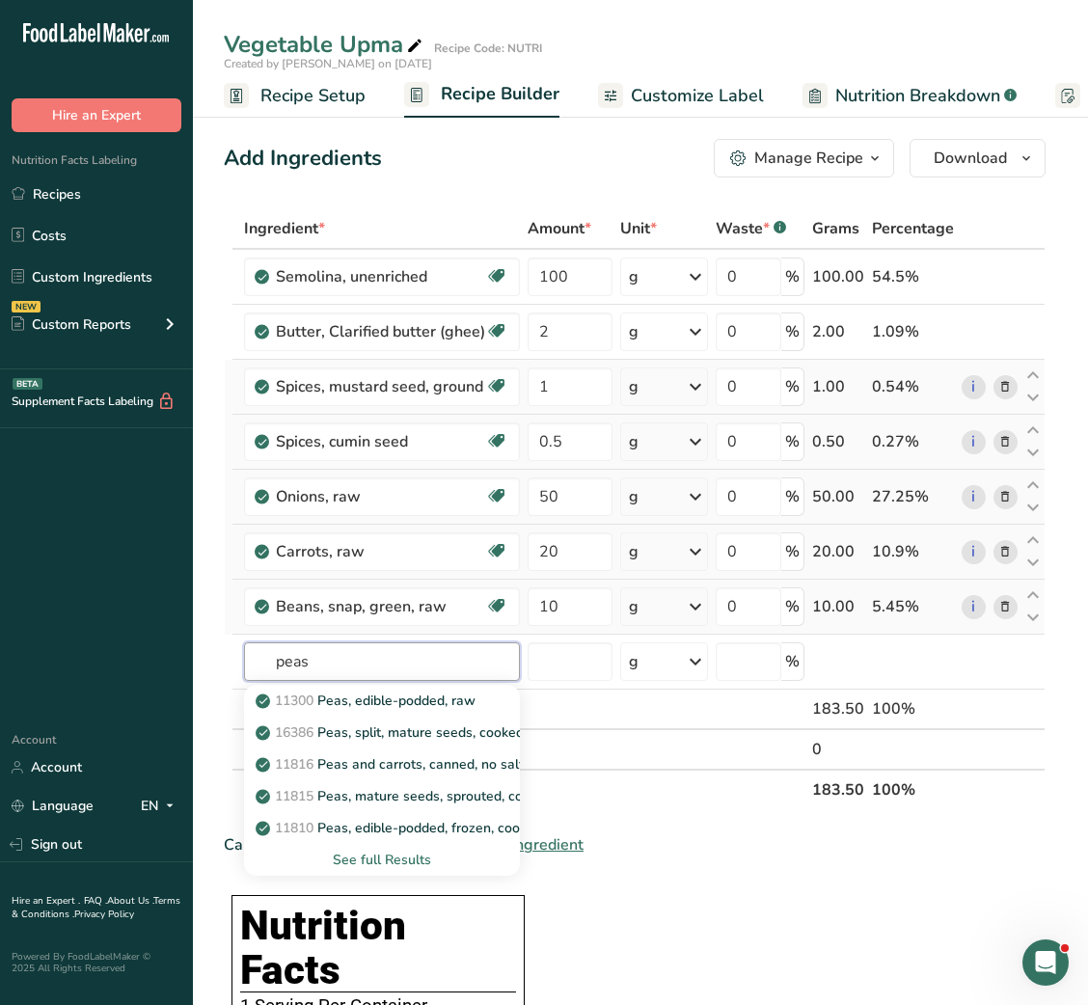
type input "peas"
